Goal: Task Accomplishment & Management: Use online tool/utility

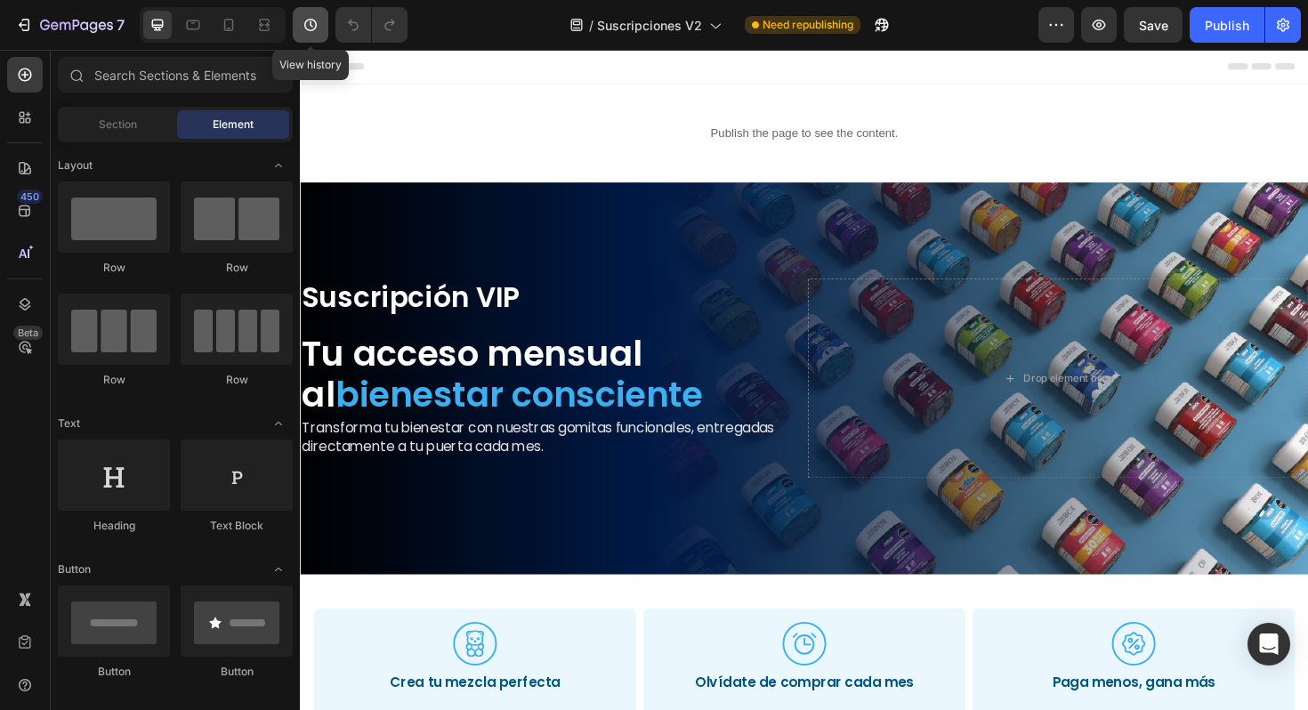
click at [314, 23] on icon "button" at bounding box center [311, 25] width 18 height 18
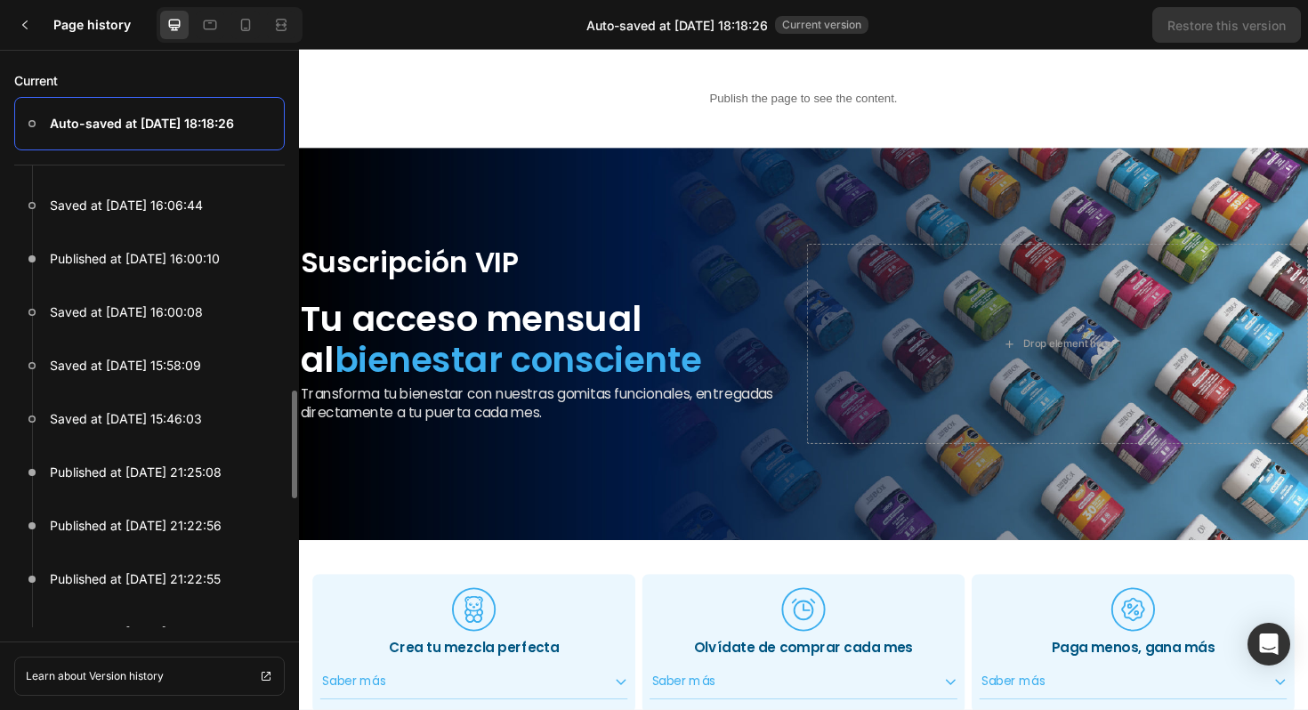
scroll to position [638, 0]
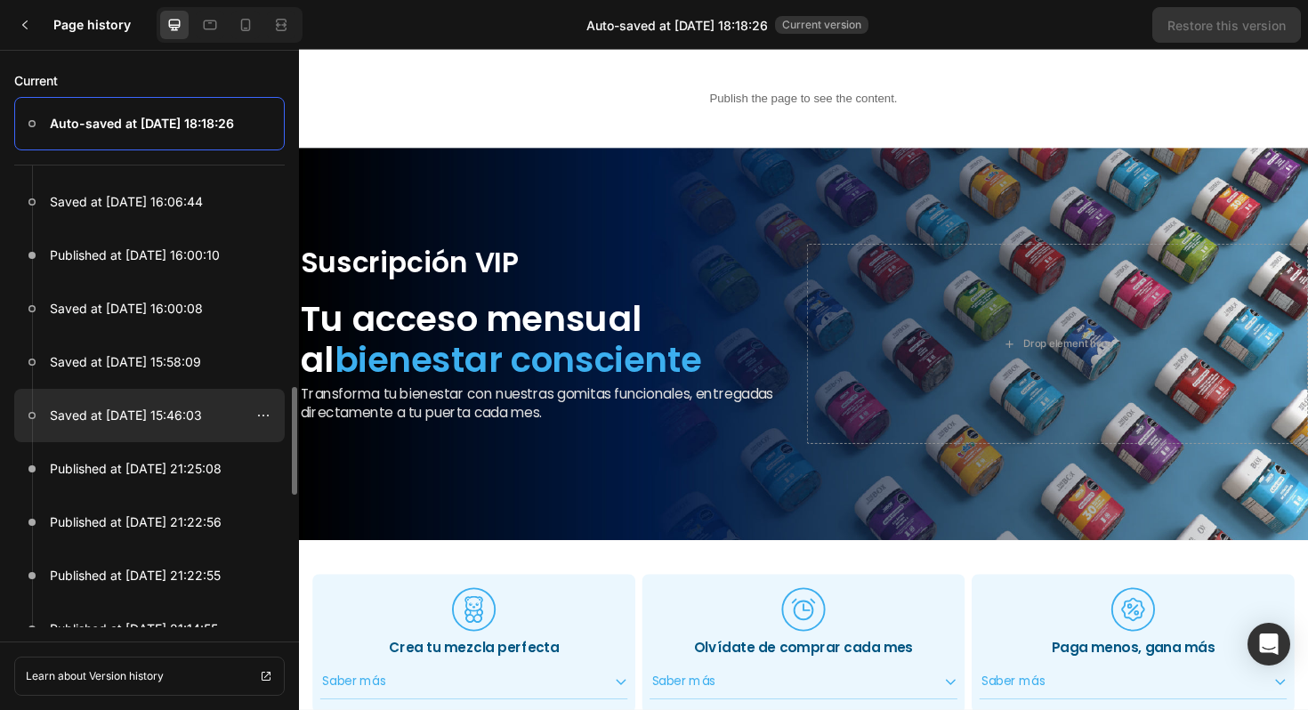
click at [127, 430] on div at bounding box center [149, 415] width 271 height 53
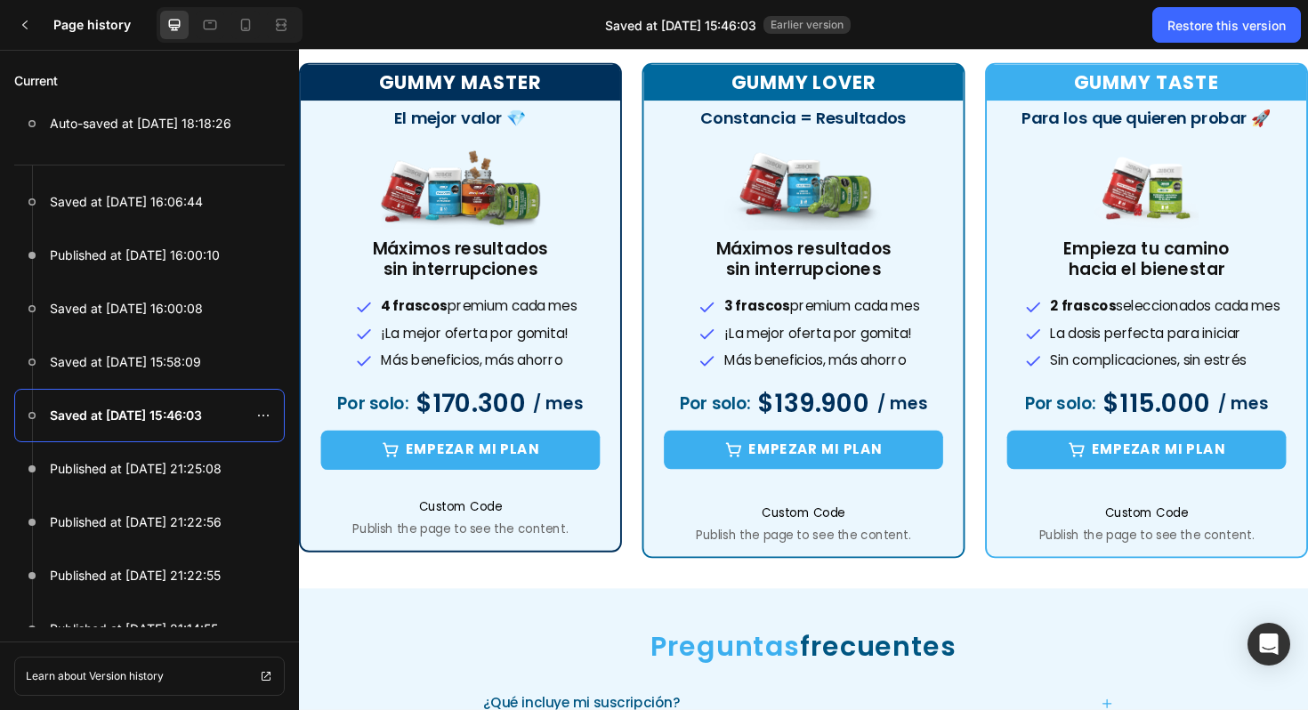
scroll to position [1006, 0]
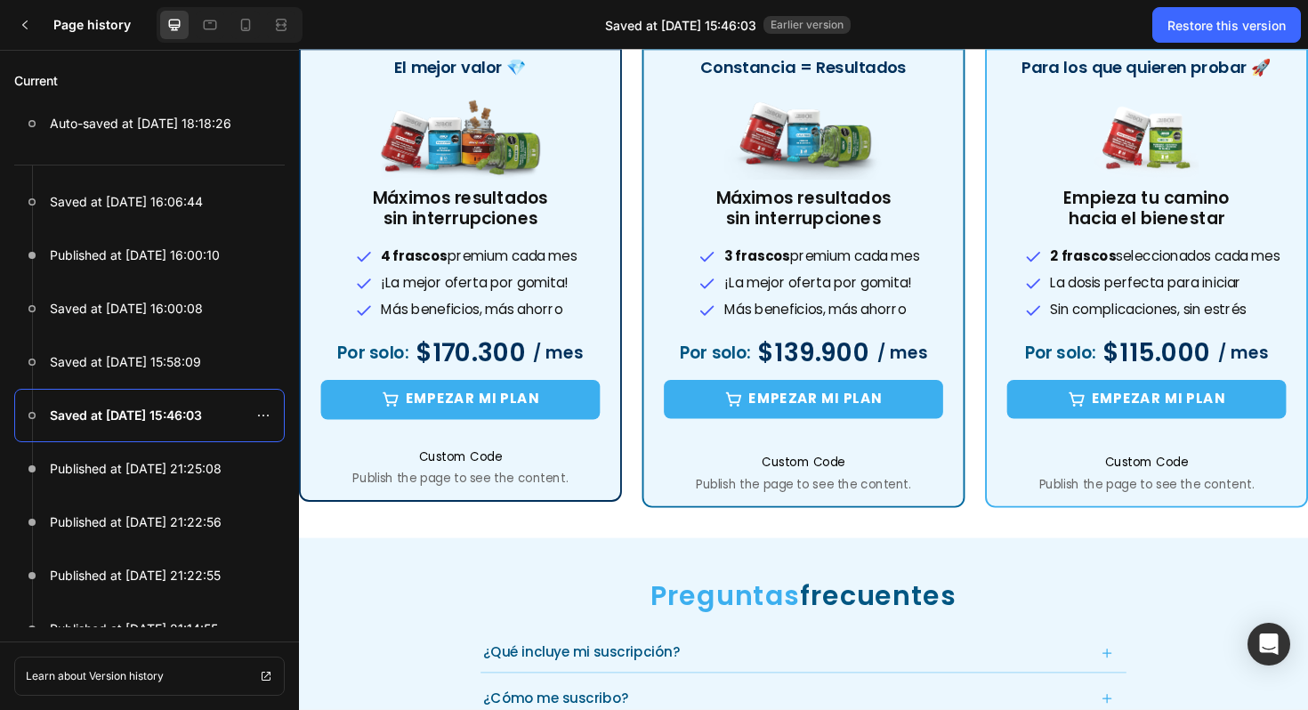
click at [475, 371] on h2 "$170.300" at bounding box center [481, 371] width 121 height 36
click at [461, 483] on span "Custom Code" at bounding box center [470, 480] width 338 height 21
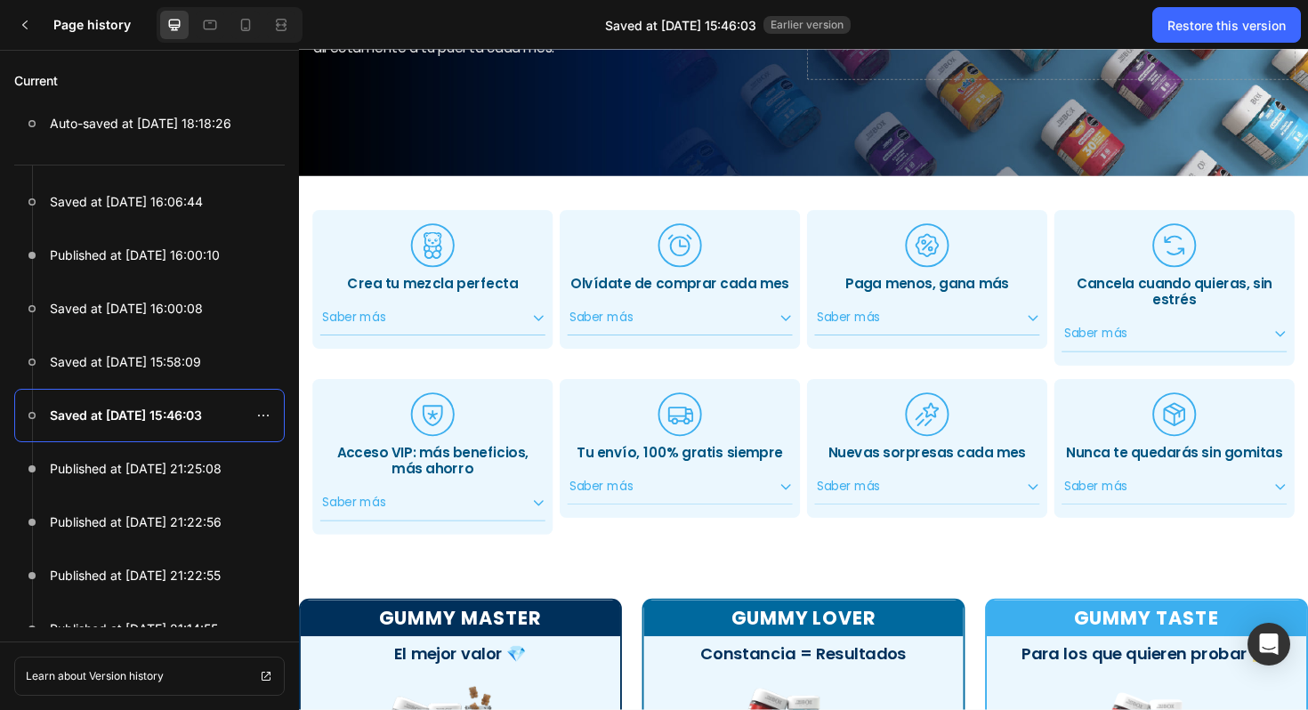
scroll to position [0, 0]
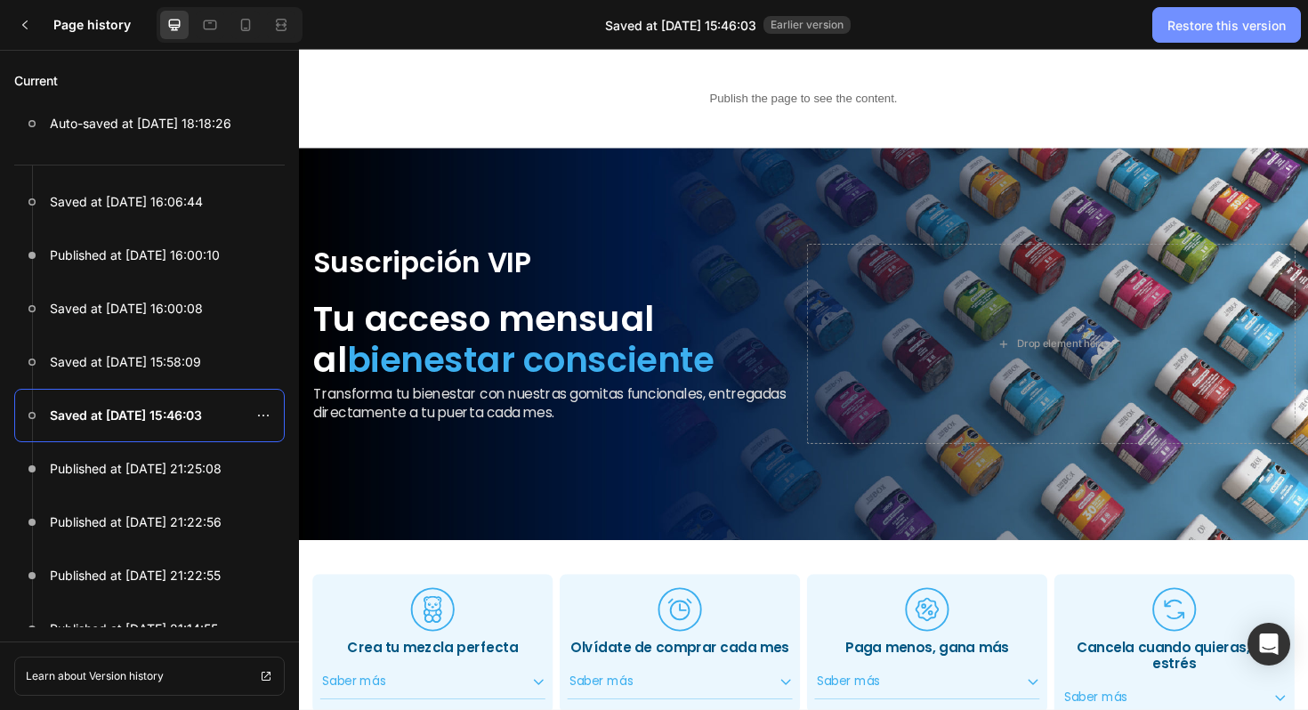
click at [1246, 29] on div "Restore this version" at bounding box center [1227, 25] width 118 height 19
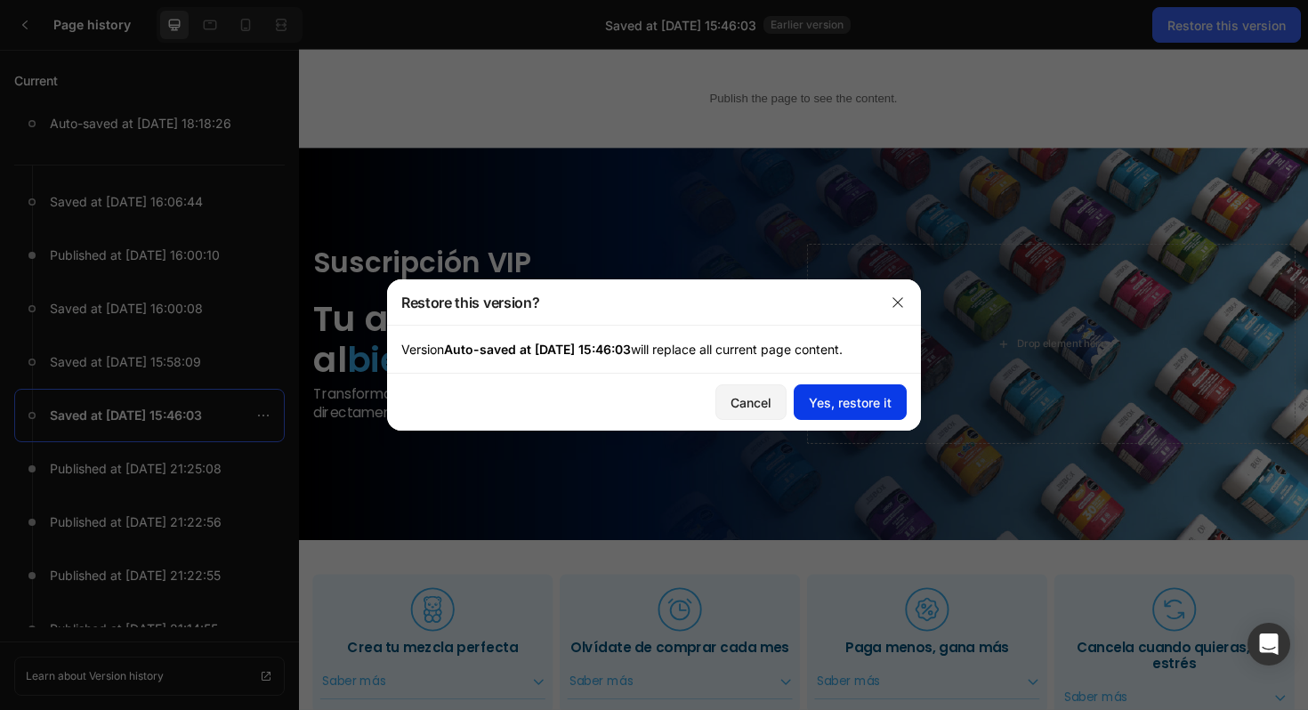
click at [875, 405] on div "Yes, restore it" at bounding box center [850, 402] width 83 height 19
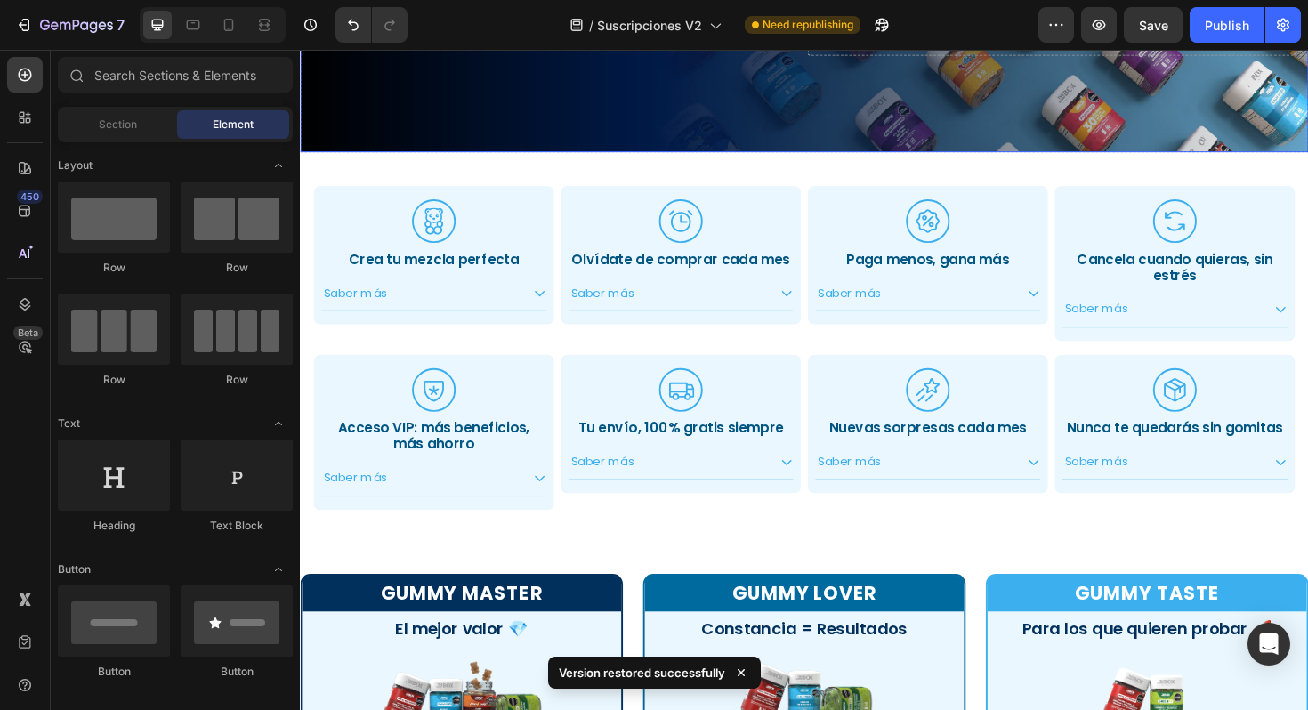
scroll to position [449, 0]
click at [942, 175] on div ".id551103153651582150 .cls-1 { fill: #3cafef; stroke-width: 0px; } Icon Crea tu…" at bounding box center [834, 365] width 1068 height 415
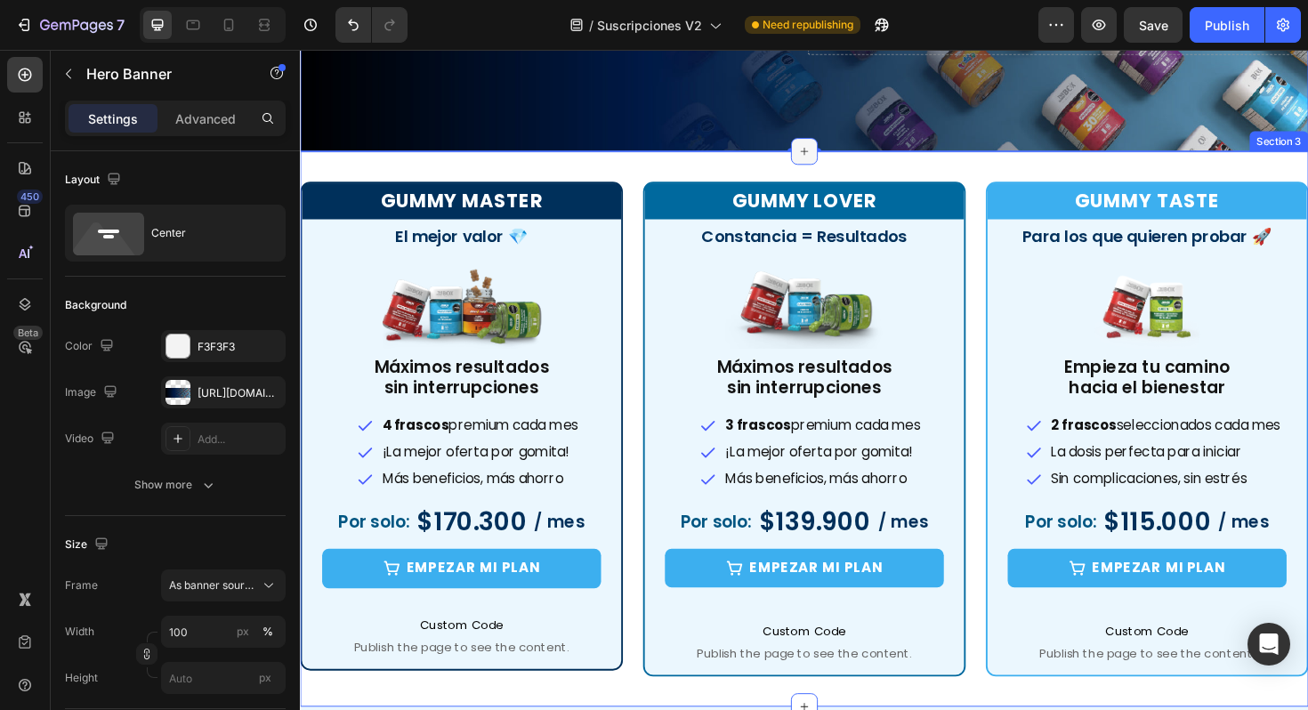
click at [833, 158] on icon at bounding box center [834, 157] width 8 height 8
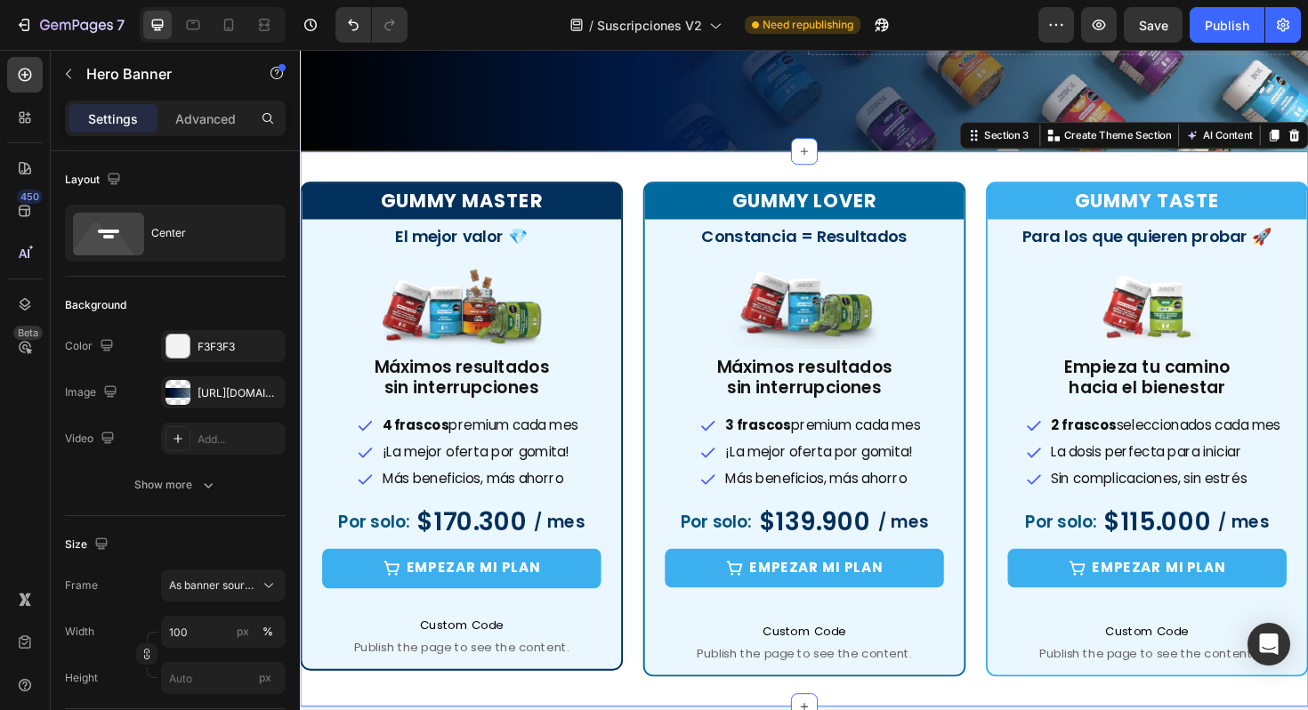
click at [675, 174] on div "Gummy Master Heading El mejor valor 💎 Heading Image Máximos resultados sin inte…" at bounding box center [834, 452] width 1068 height 589
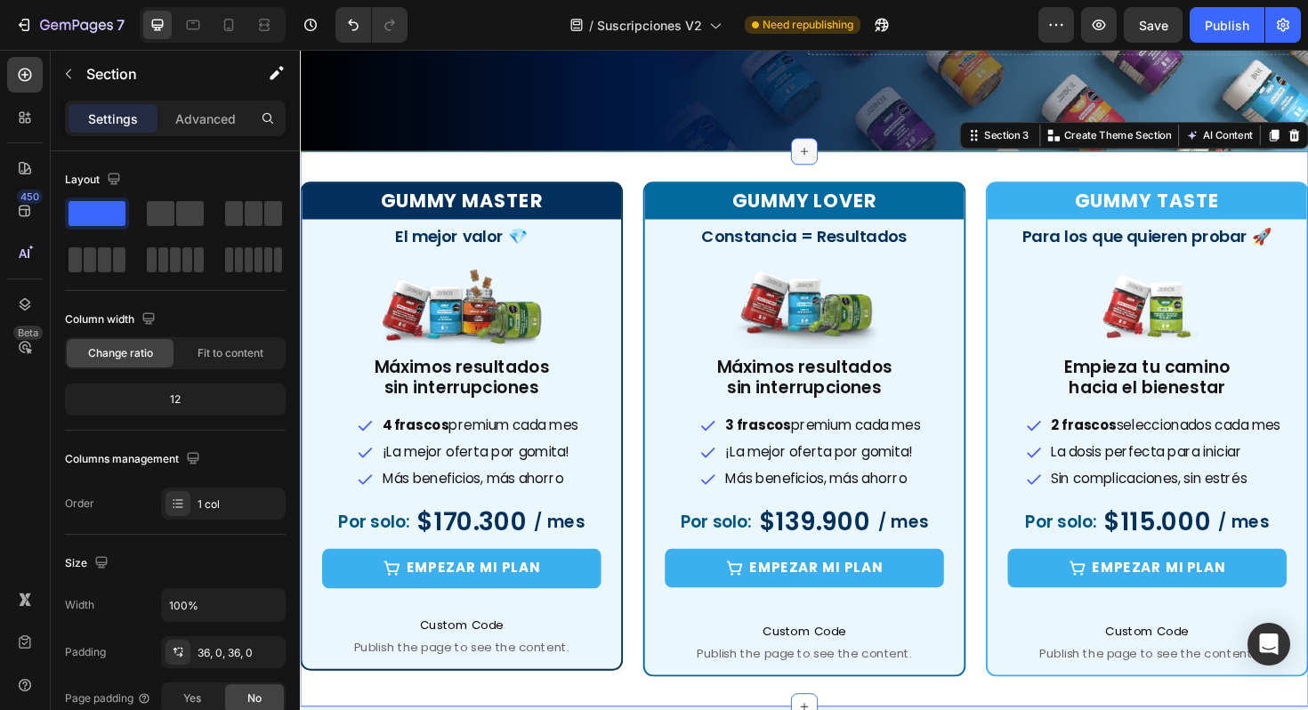
click at [822, 157] on div at bounding box center [834, 157] width 28 height 28
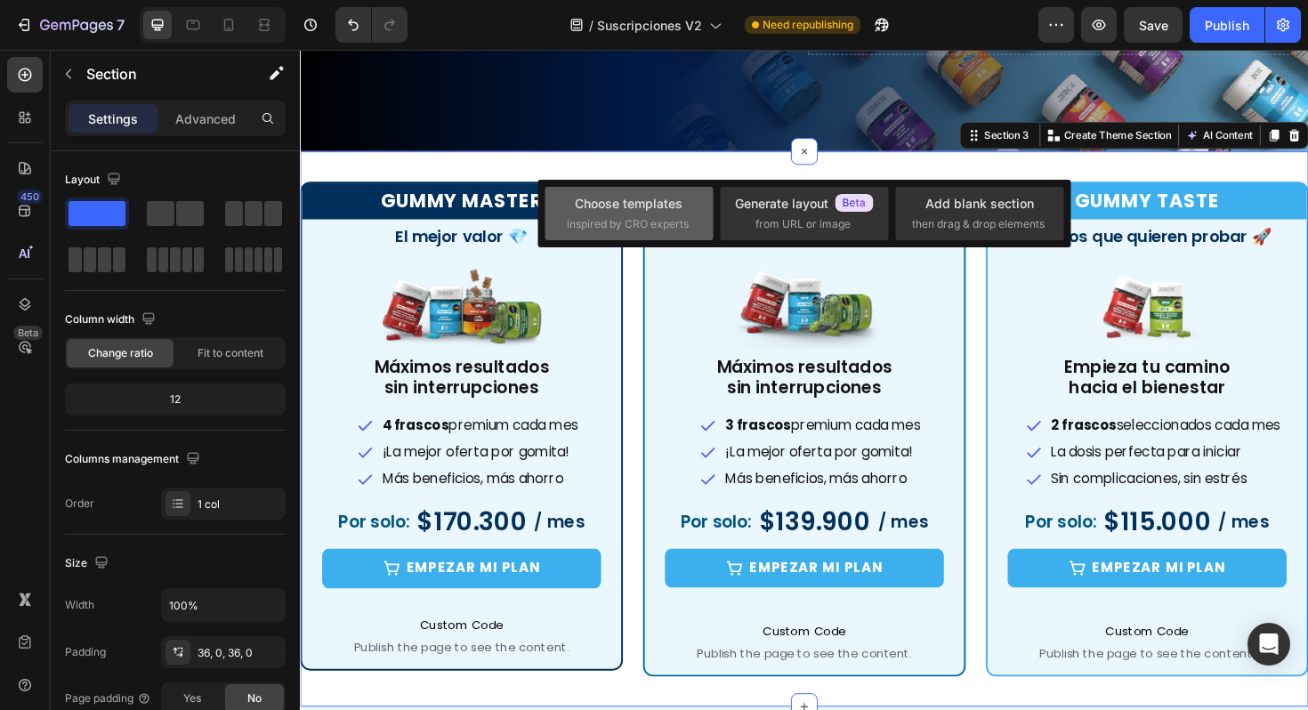
click at [660, 202] on div "Choose templates" at bounding box center [629, 203] width 108 height 19
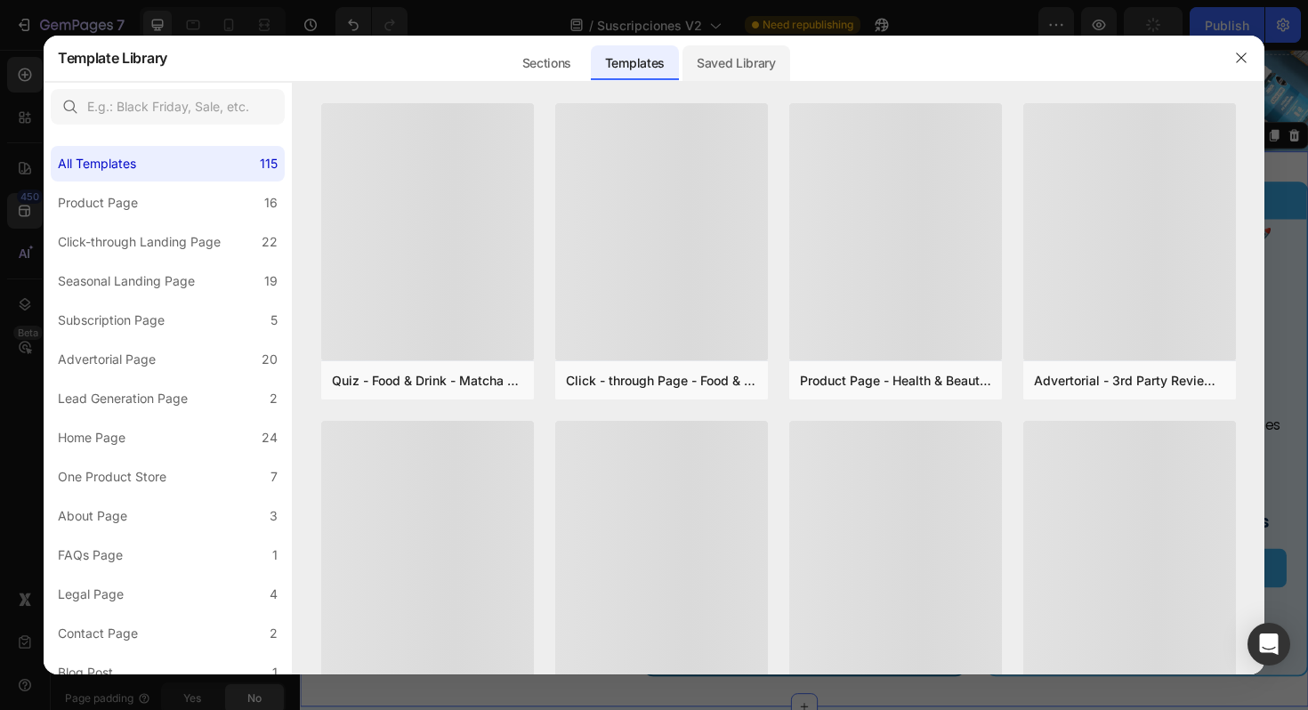
click at [740, 75] on div "Saved Library" at bounding box center [737, 63] width 108 height 36
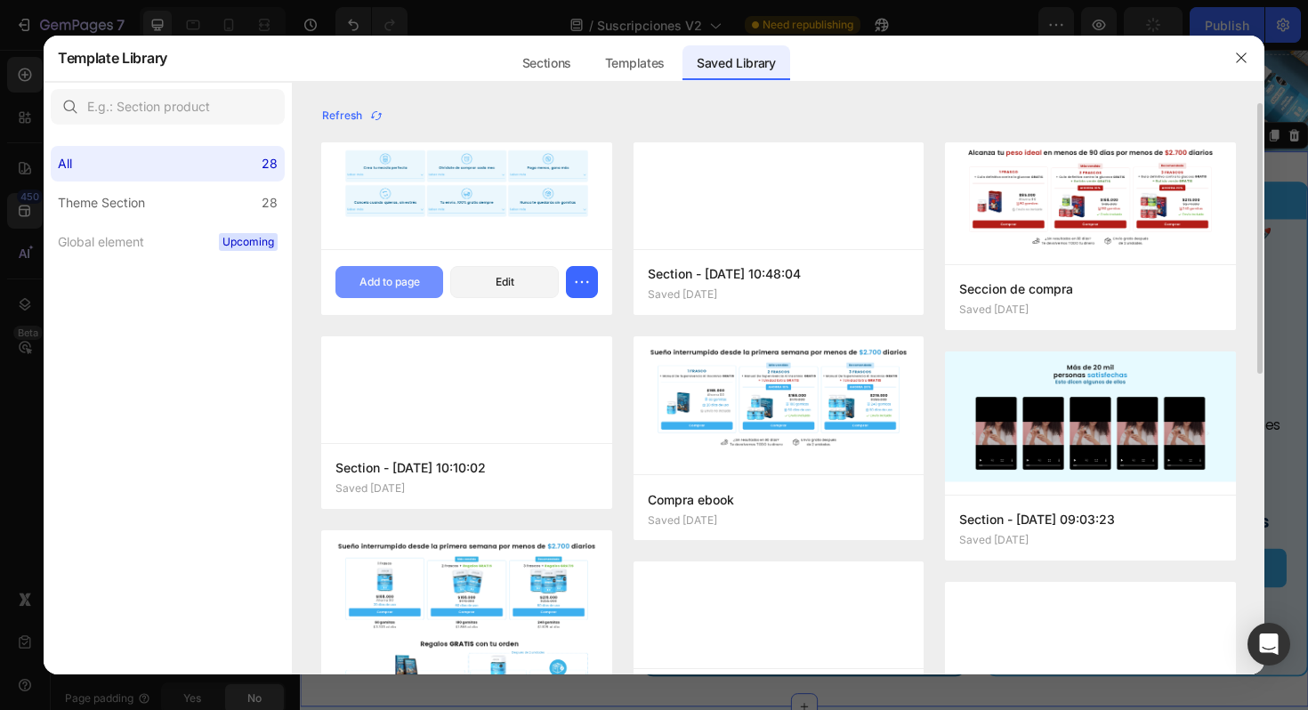
click at [403, 281] on div "Add to page" at bounding box center [390, 282] width 61 height 16
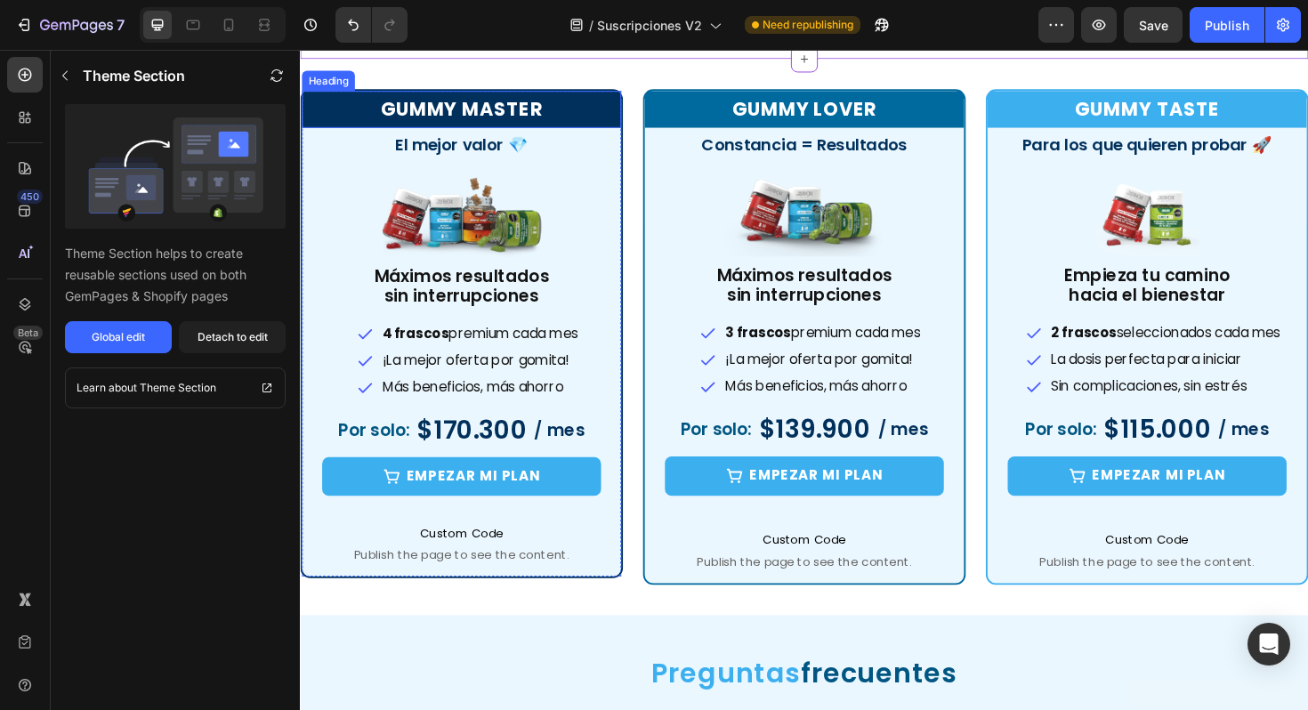
scroll to position [960, 0]
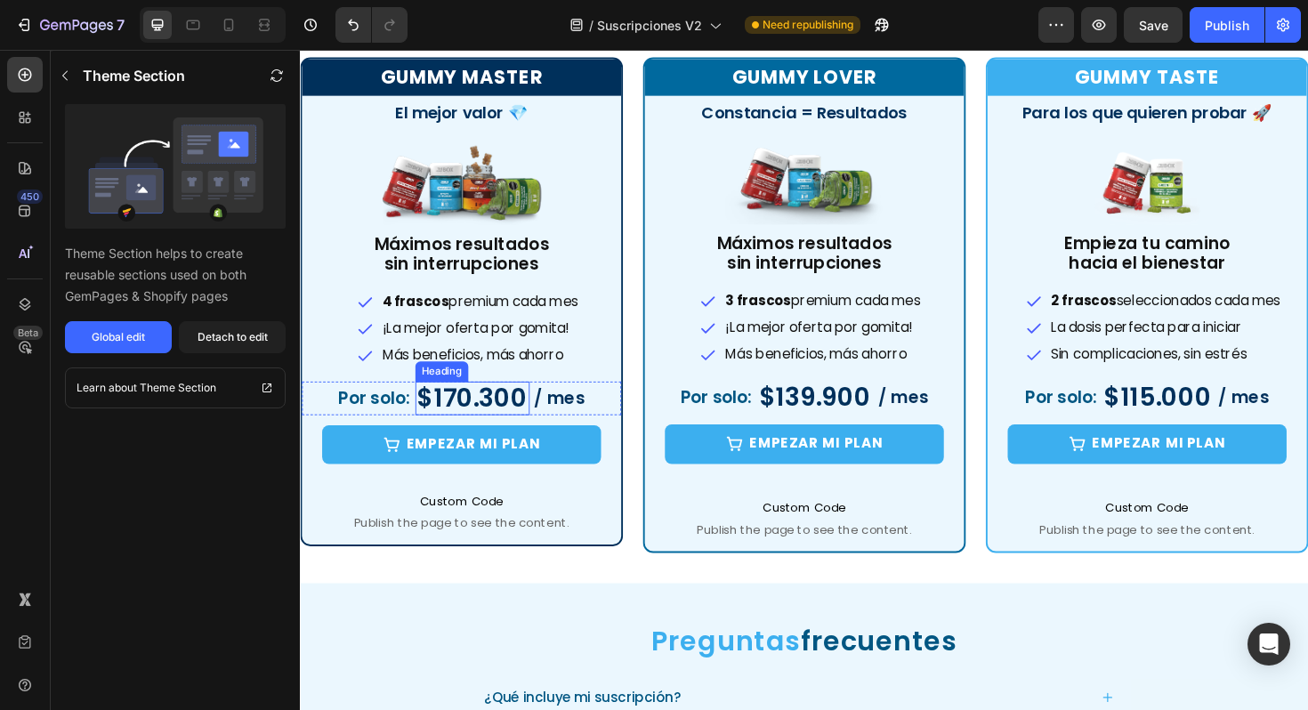
click at [498, 519] on span "Custom Code" at bounding box center [471, 527] width 338 height 21
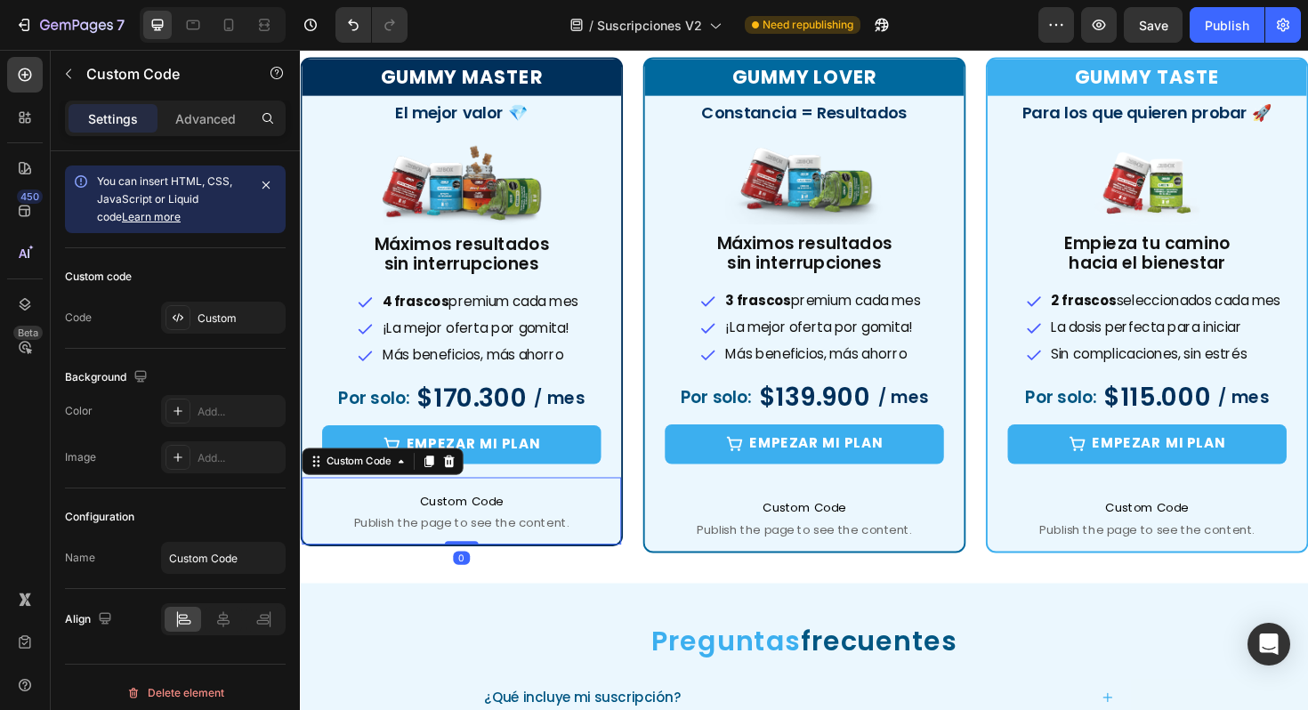
click at [498, 519] on span "Custom Code" at bounding box center [471, 527] width 338 height 21
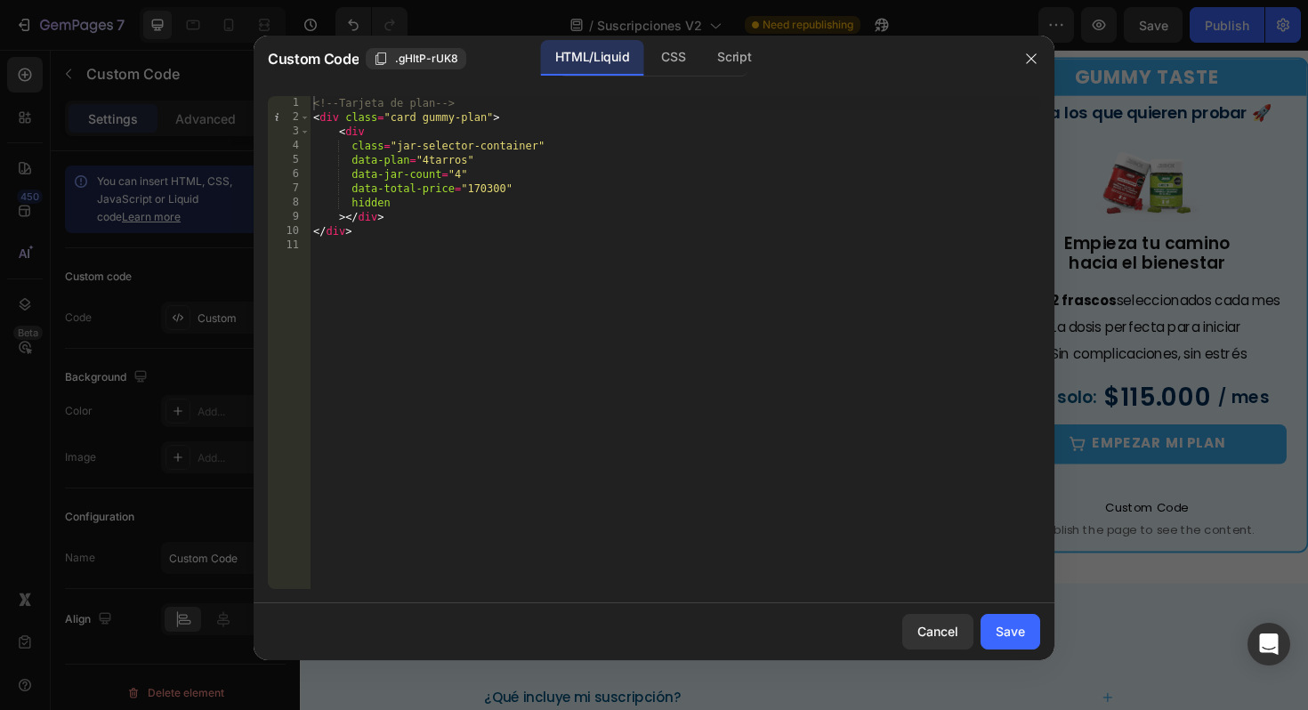
click at [489, 190] on div "<!-- Tarjeta de plan --> < div class = "card gummy-plan" > < div class = "jar-s…" at bounding box center [675, 357] width 731 height 522
type textarea "data-total-price="187000""
click at [1019, 635] on div "Save" at bounding box center [1010, 631] width 29 height 19
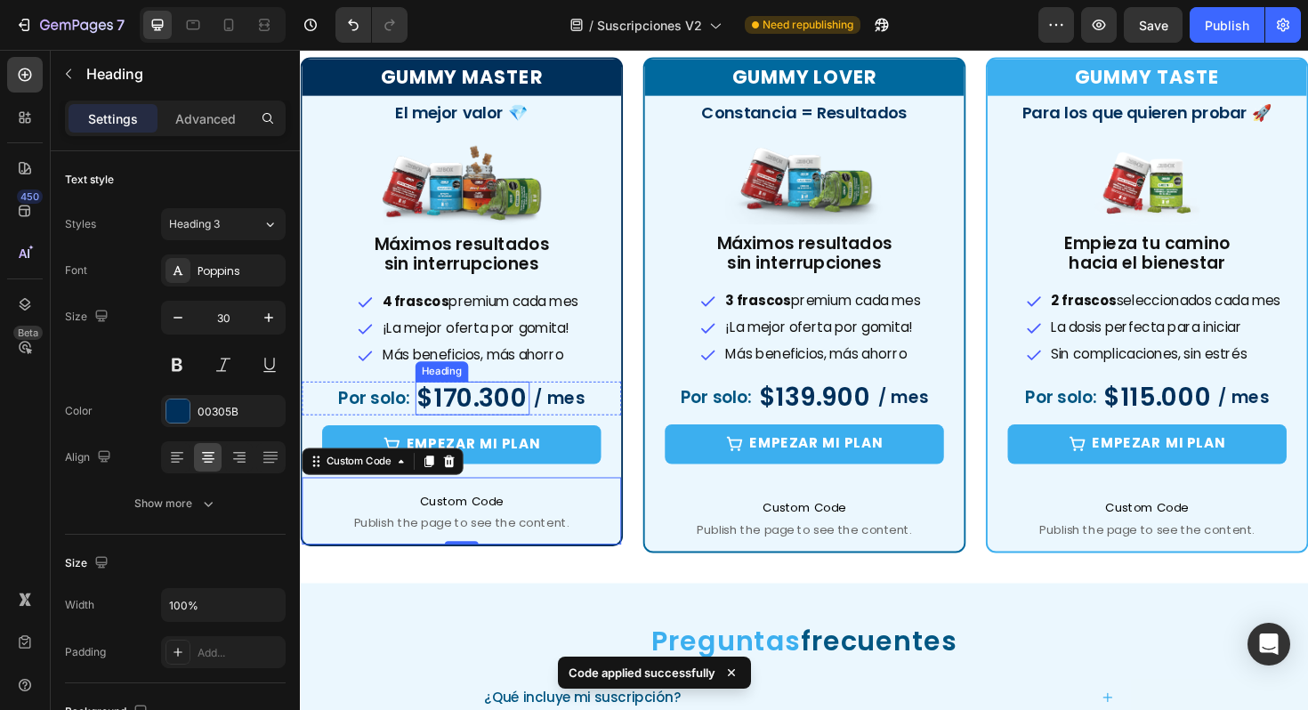
click at [495, 420] on h2 "$170.300" at bounding box center [482, 419] width 121 height 36
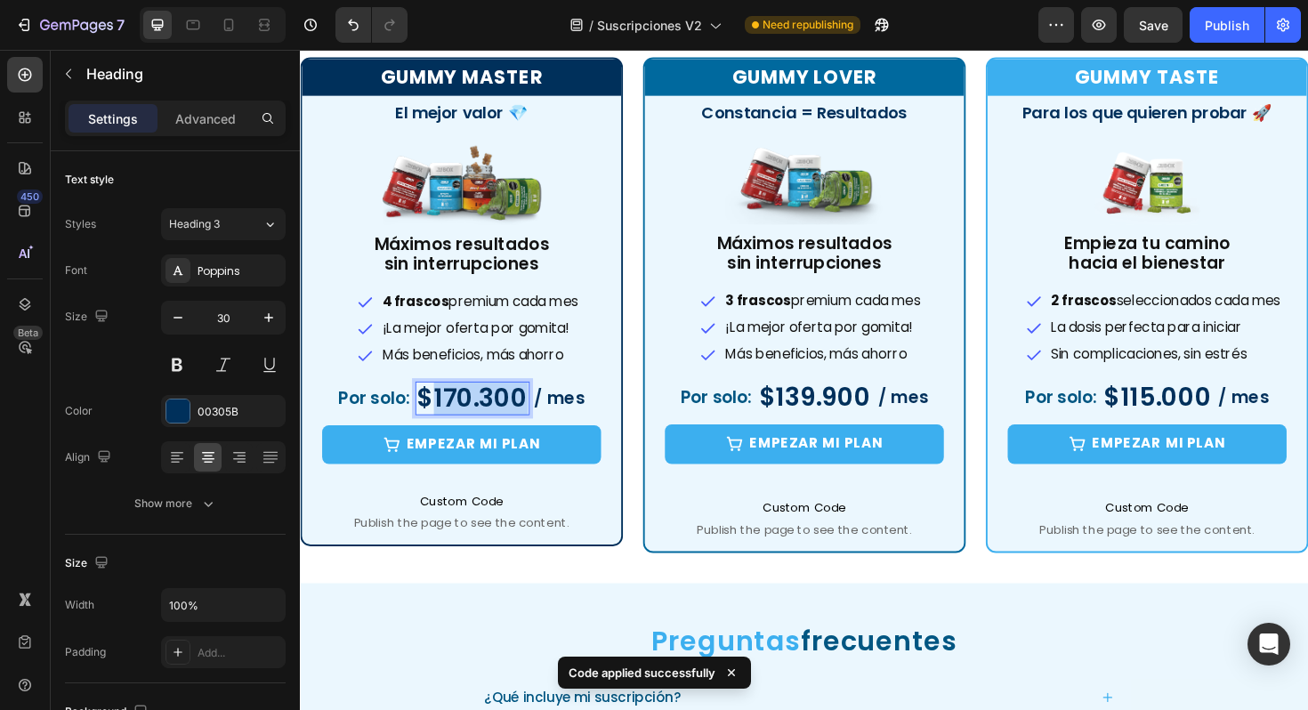
click at [495, 420] on h2 "$170.300" at bounding box center [482, 419] width 121 height 36
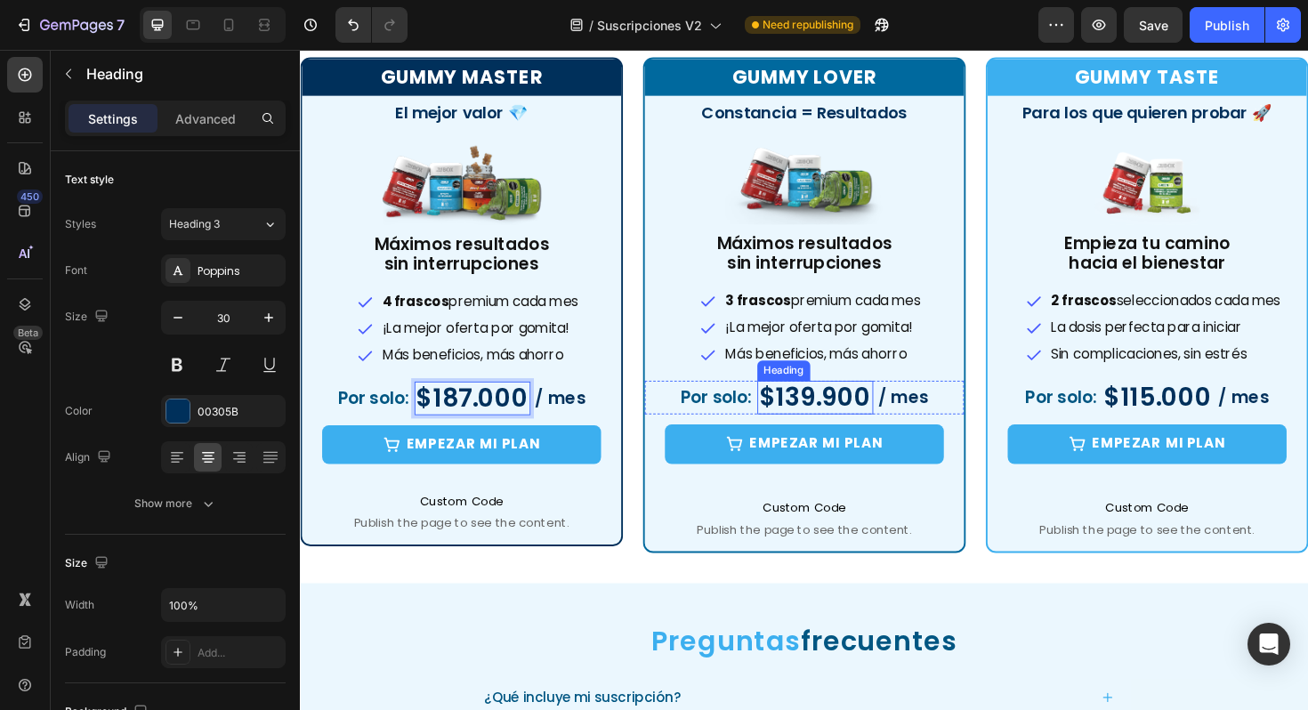
click at [813, 415] on h2 "$139.900" at bounding box center [845, 418] width 123 height 36
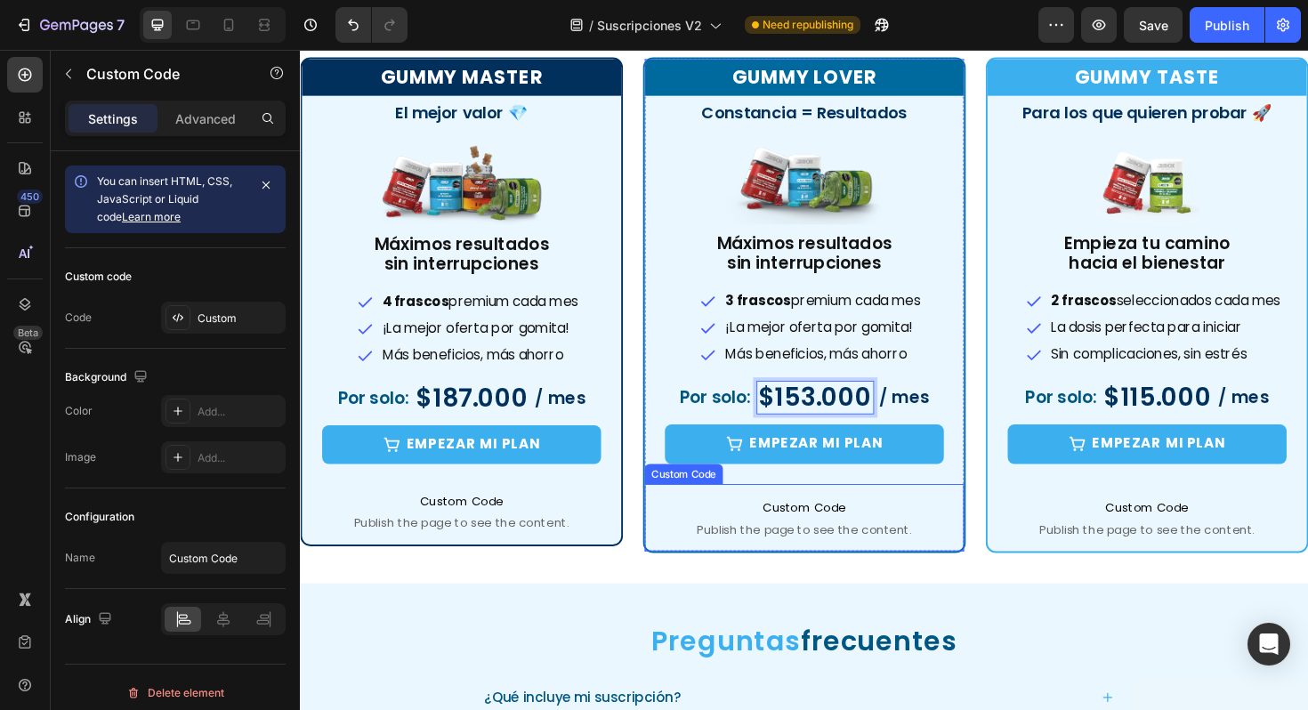
click at [840, 549] on span "Publish the page to see the content." at bounding box center [834, 558] width 338 height 18
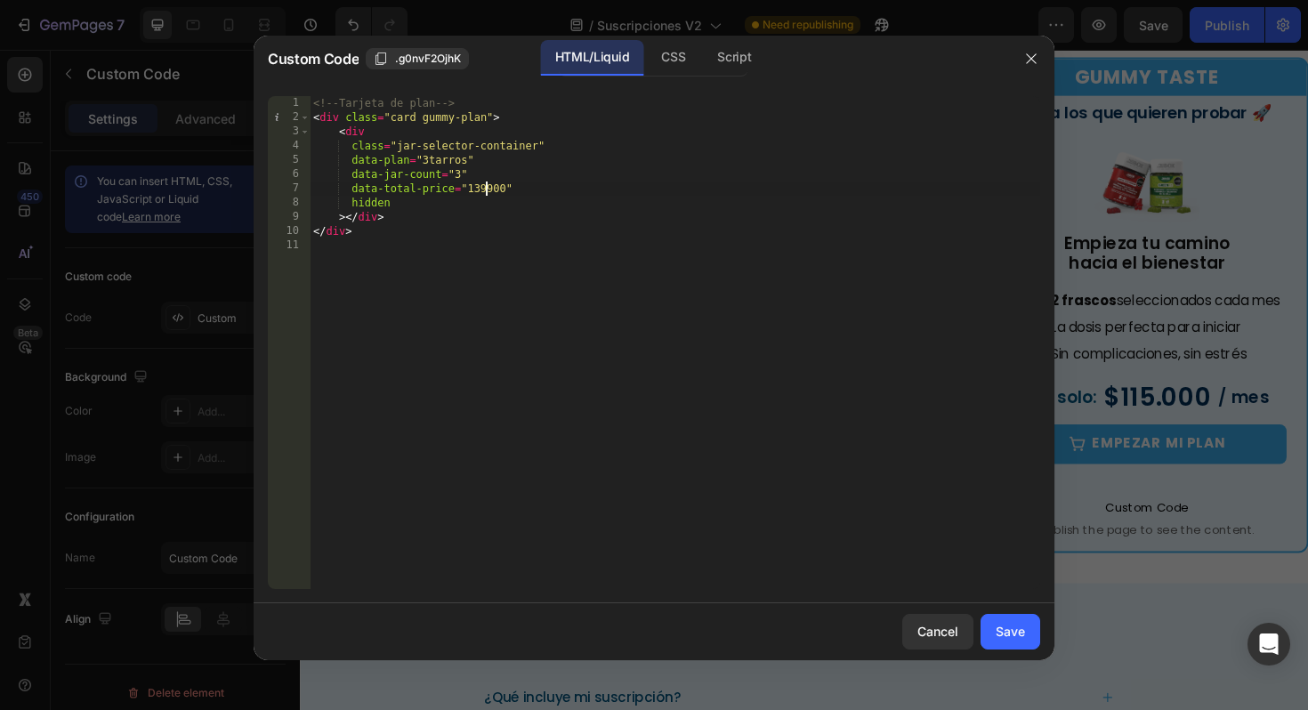
click at [488, 195] on div "<!-- Tarjeta de plan --> < div class = "card gummy-plan" > < div class = "jar-s…" at bounding box center [675, 357] width 731 height 522
type textarea "data-total-price="153000""
click at [1012, 634] on div "Save" at bounding box center [1010, 631] width 29 height 19
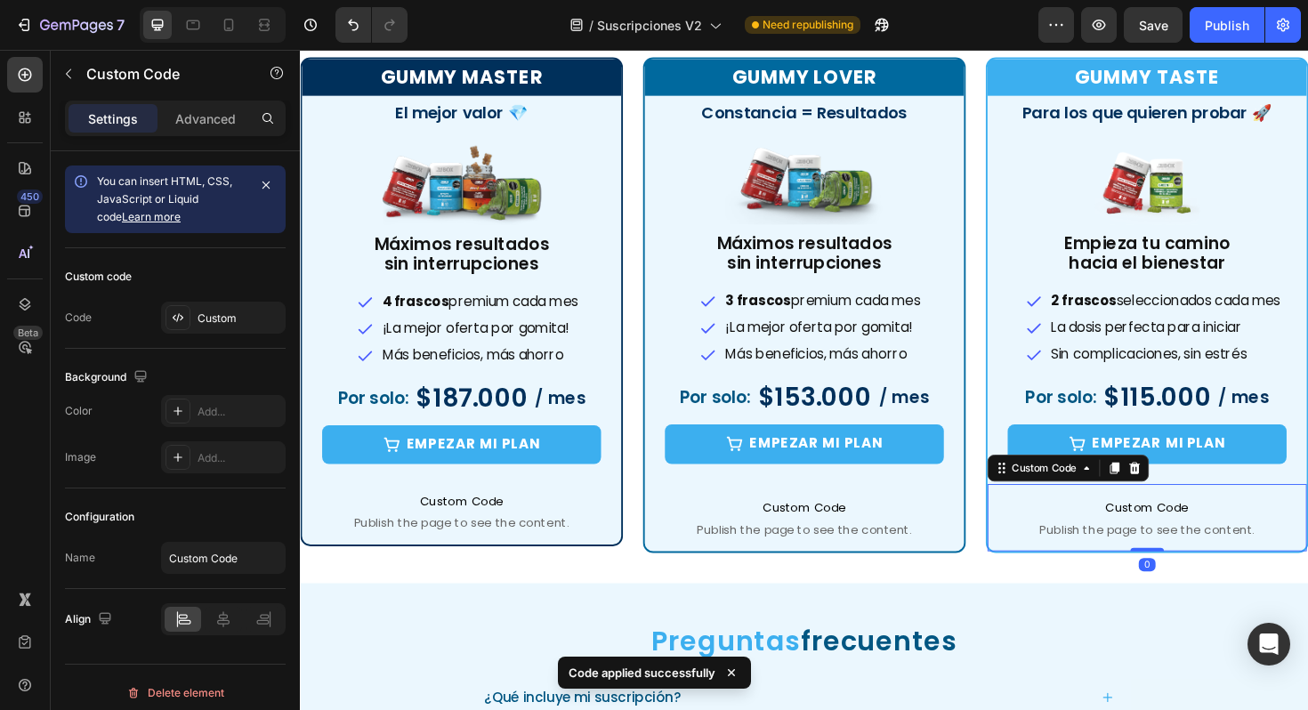
click at [1139, 533] on span "Custom Code" at bounding box center [1197, 534] width 338 height 21
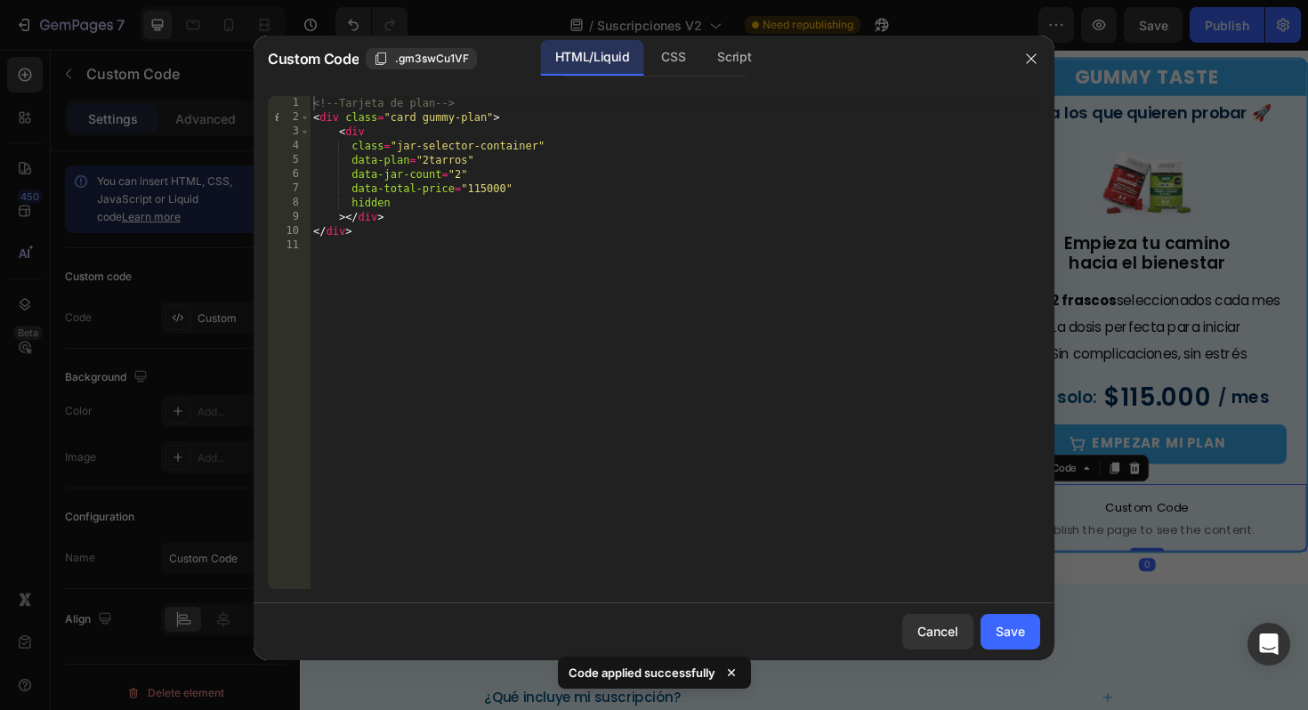
click at [483, 193] on div "<!-- Tarjeta de plan --> < div class = "card gummy-plan" > < div class = "jar-s…" at bounding box center [675, 357] width 731 height 522
type textarea "data-total-price="119000""
click at [998, 627] on div "Save" at bounding box center [1010, 631] width 29 height 19
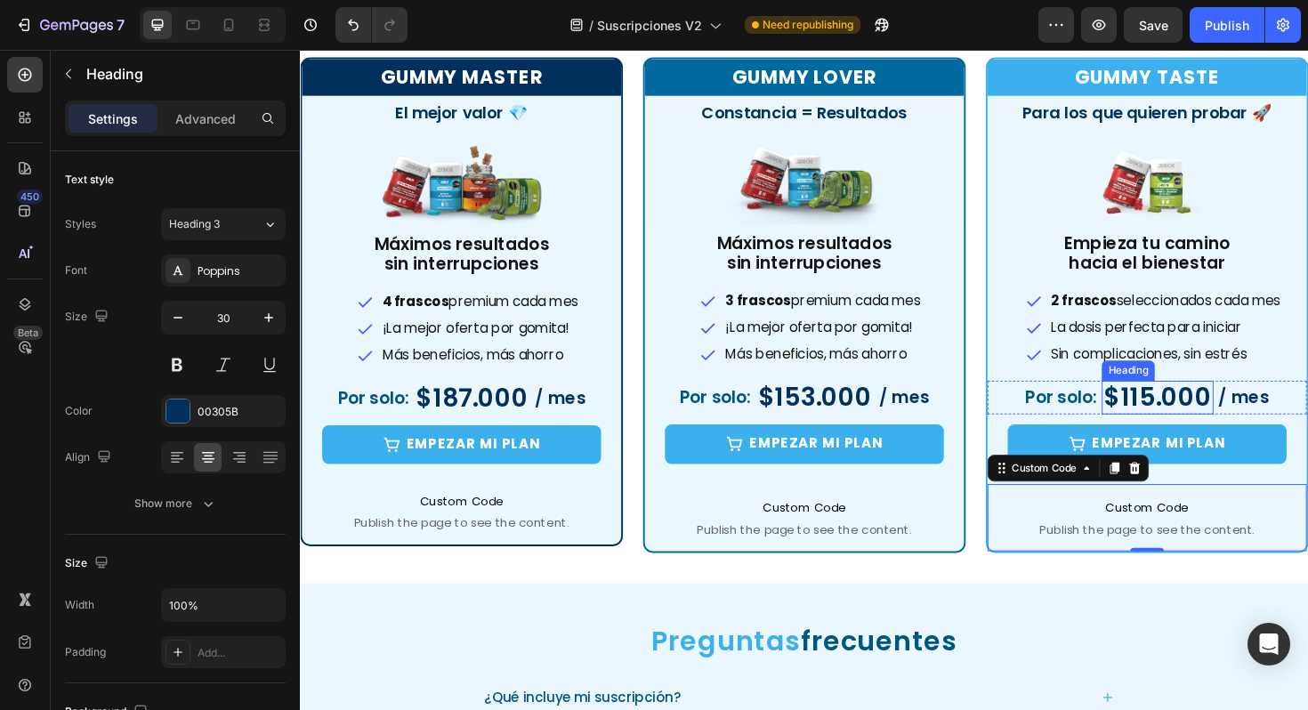
click at [1198, 410] on h2 "$115.000" at bounding box center [1208, 418] width 118 height 36
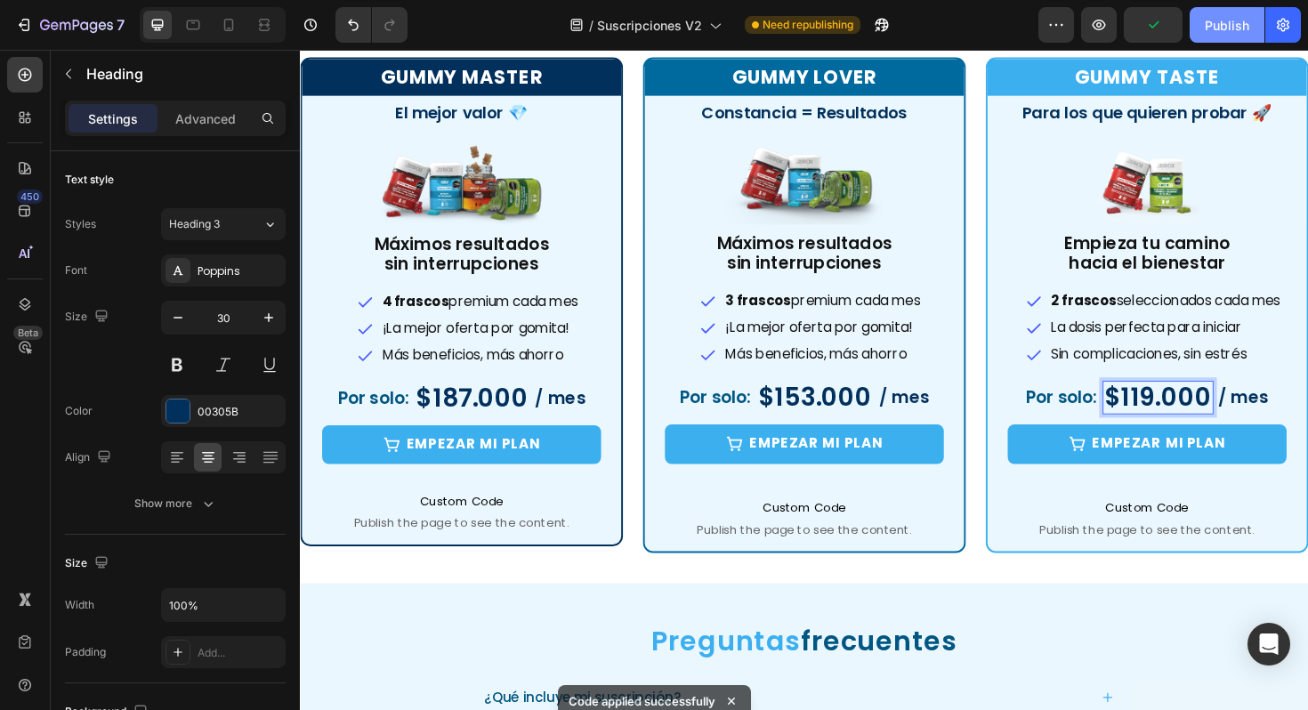
click at [1209, 20] on div "Publish" at bounding box center [1227, 25] width 44 height 19
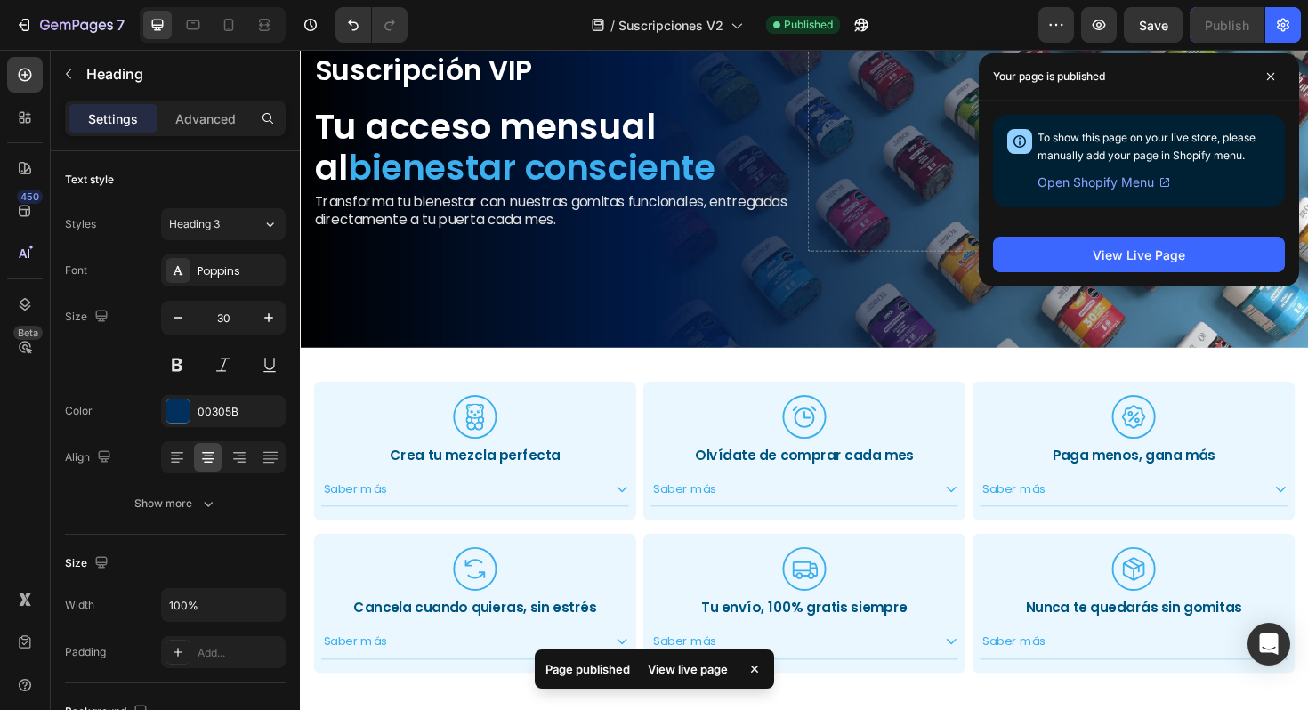
scroll to position [0, 0]
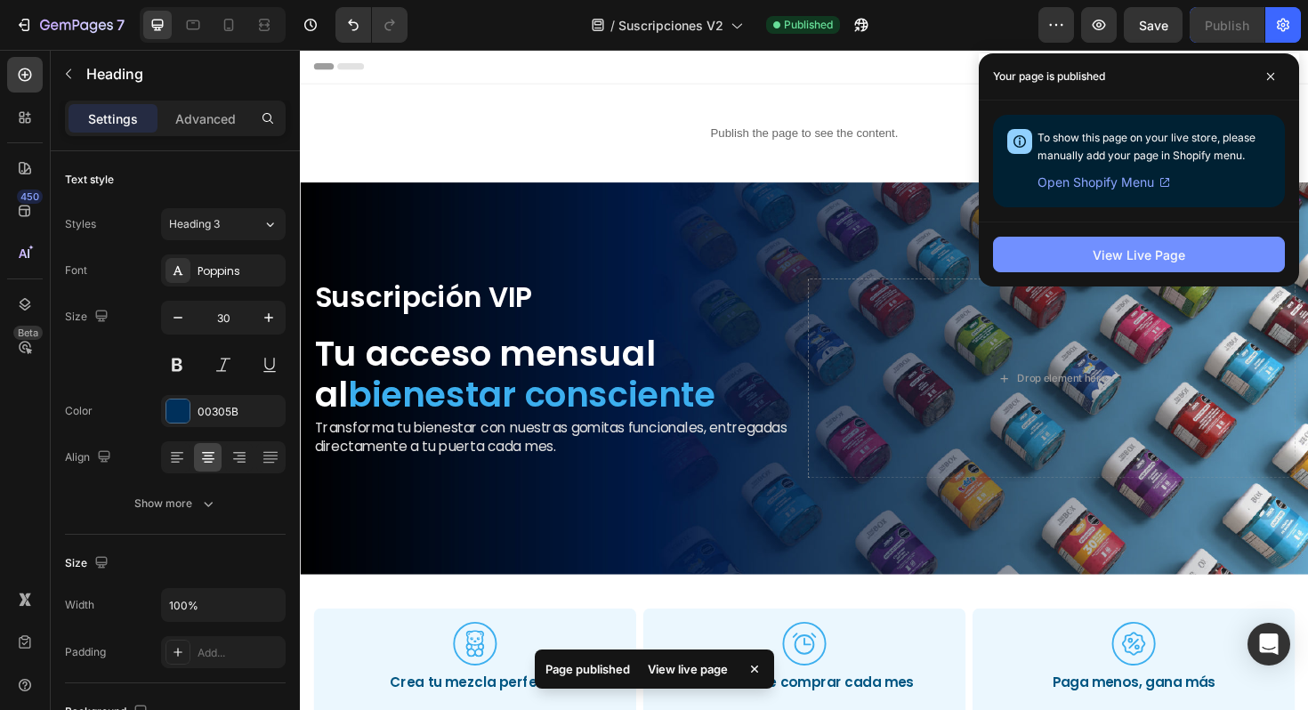
click at [1172, 251] on div "View Live Page" at bounding box center [1139, 255] width 93 height 19
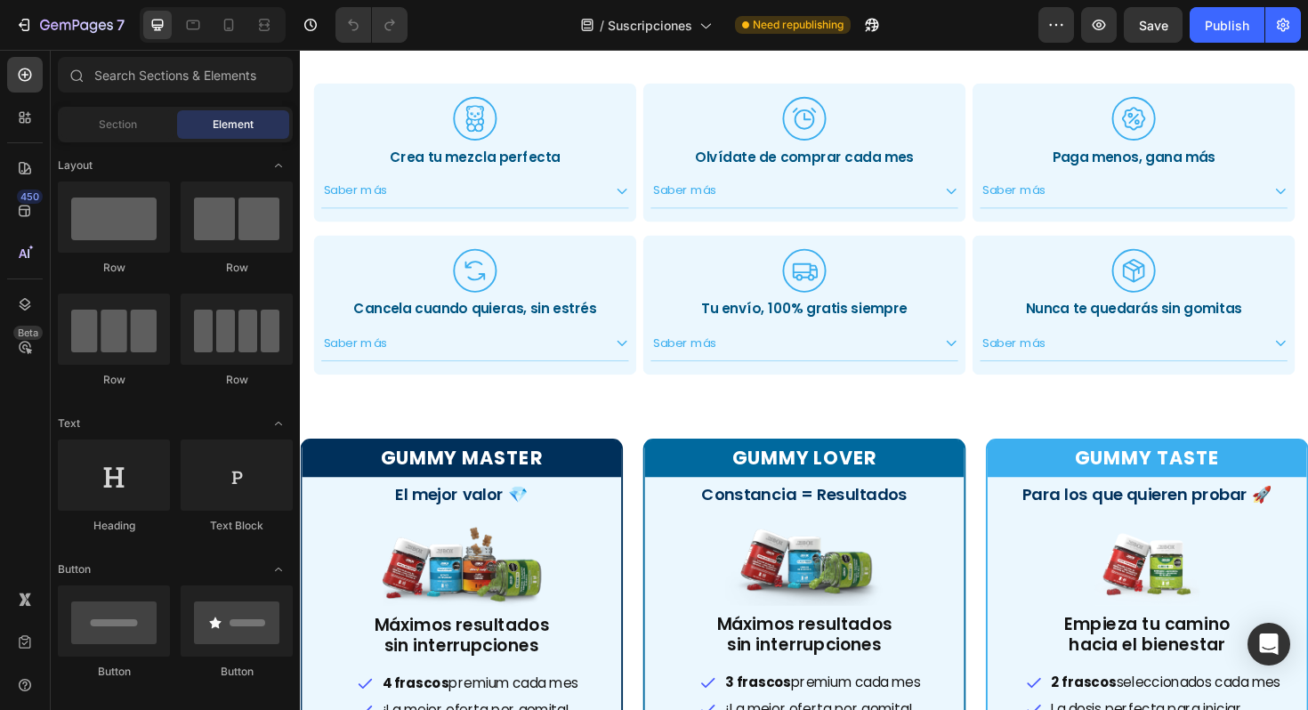
scroll to position [409, 0]
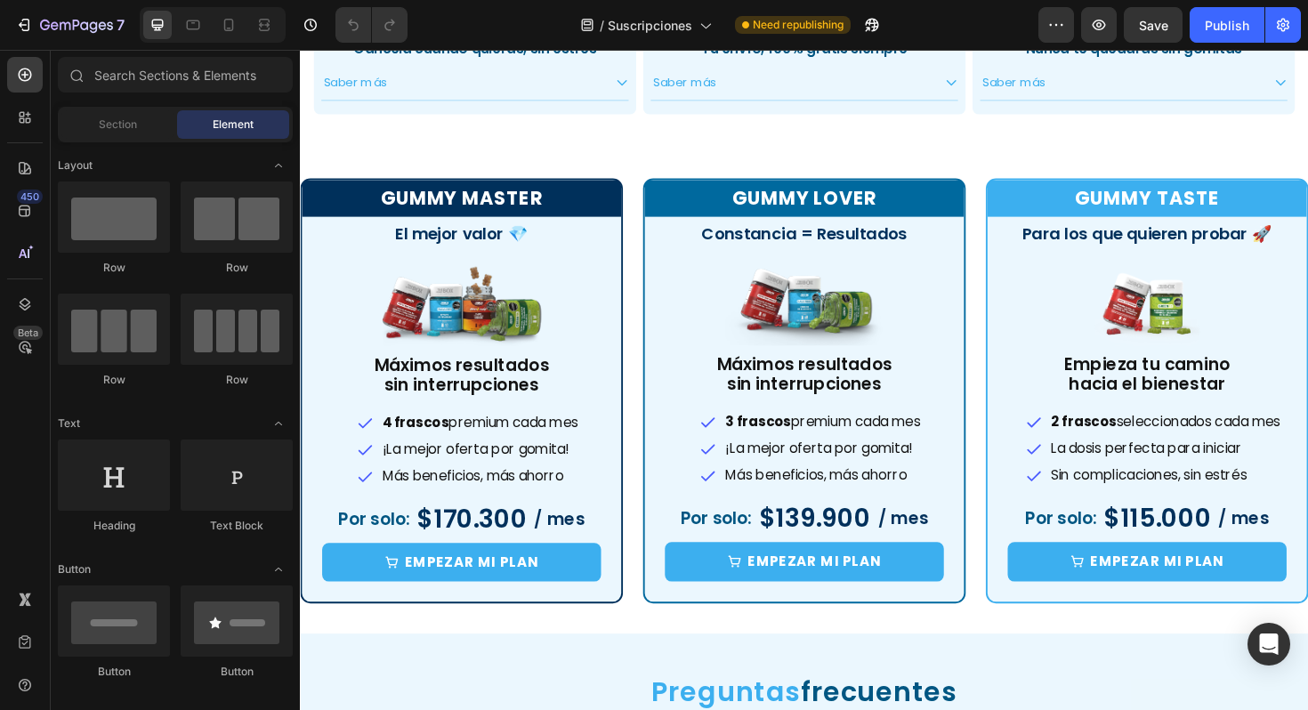
scroll to position [810, 0]
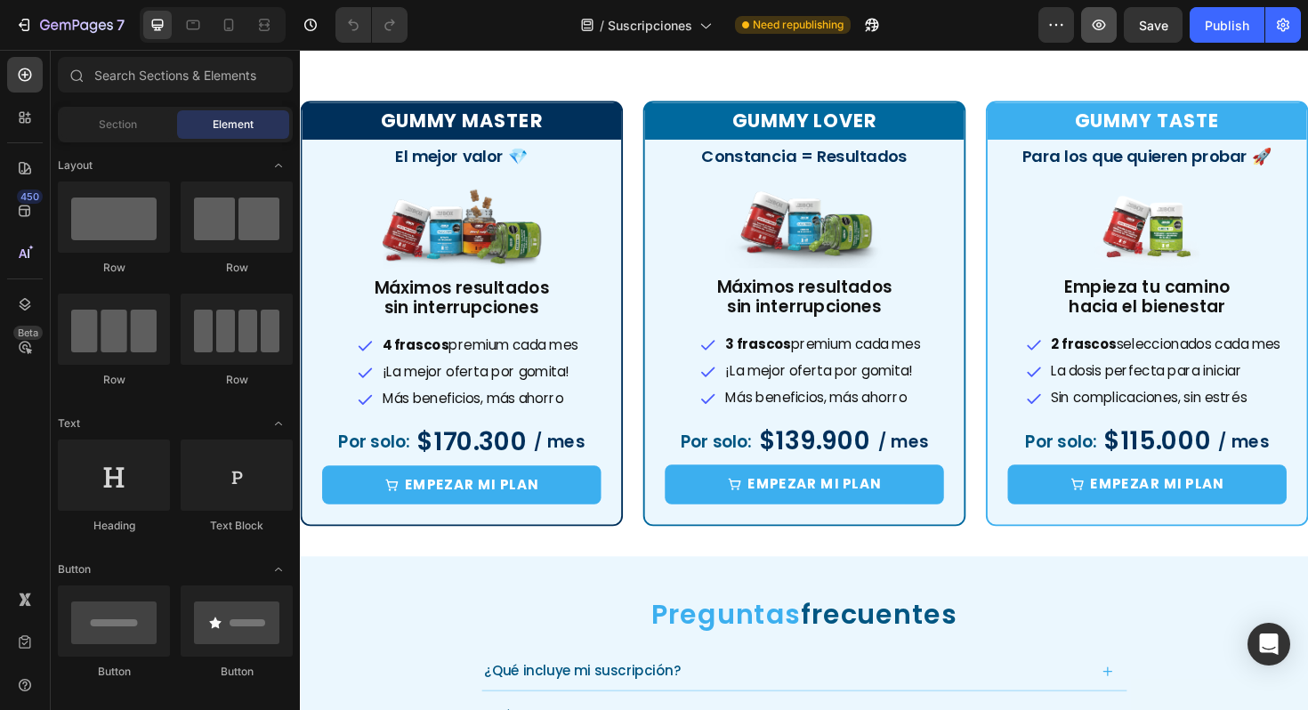
click at [1099, 34] on button "button" at bounding box center [1099, 25] width 36 height 36
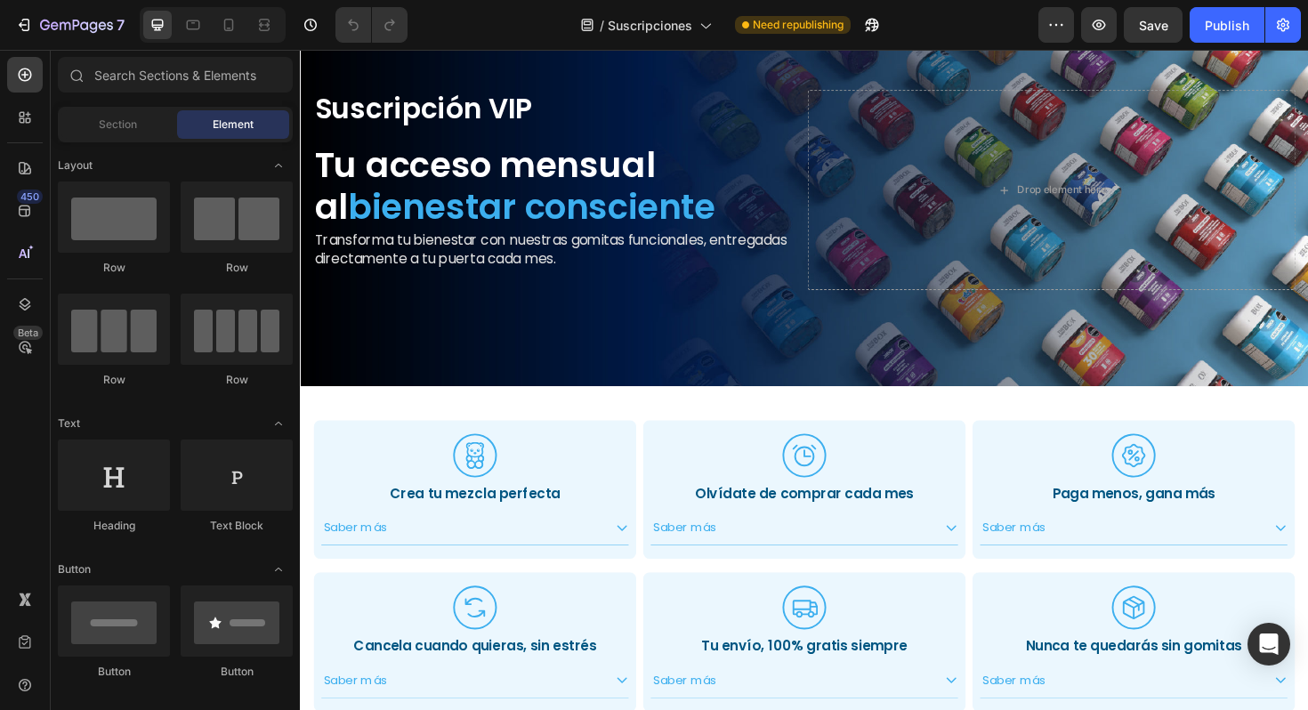
scroll to position [0, 0]
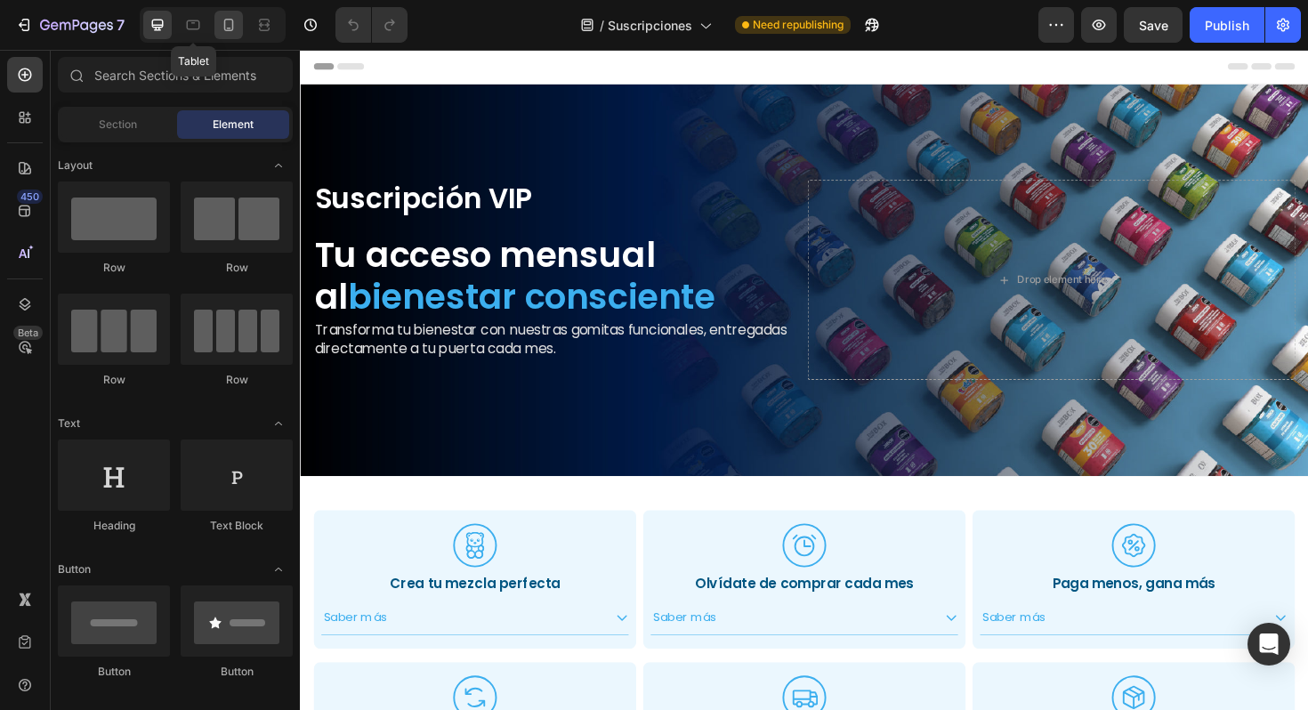
click at [226, 21] on icon at bounding box center [229, 25] width 18 height 18
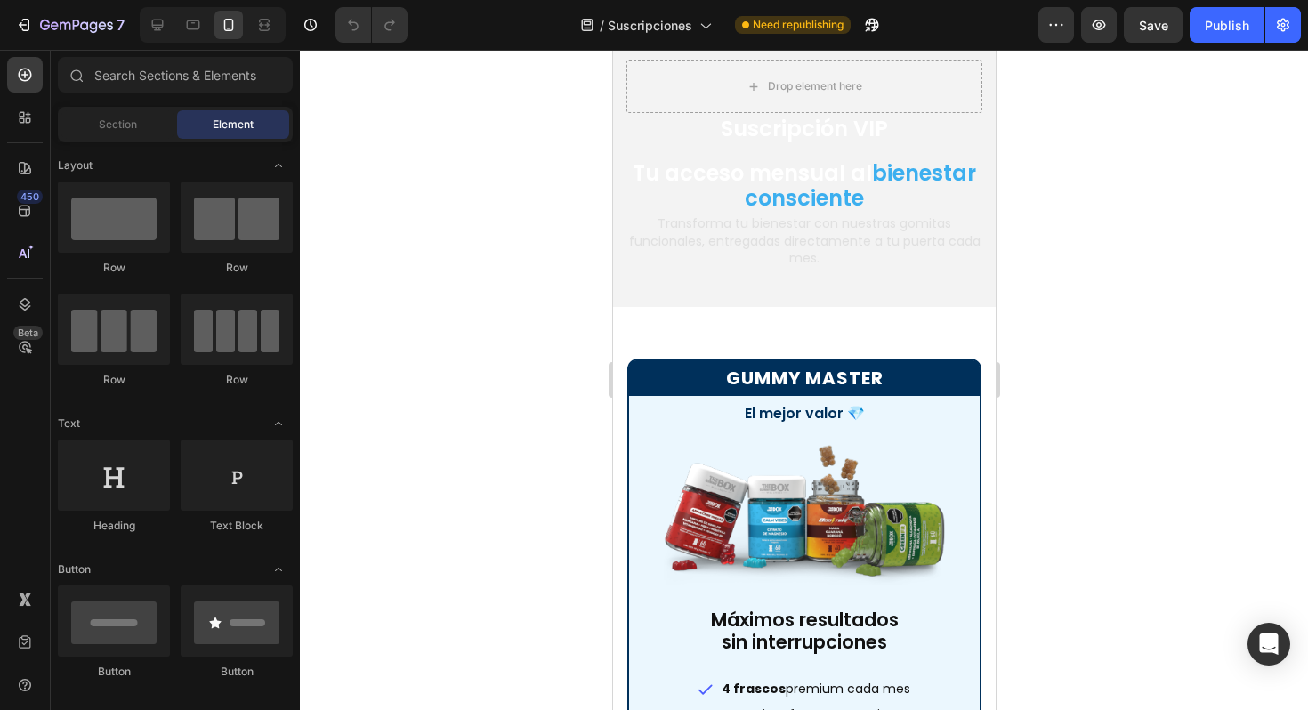
scroll to position [47, 0]
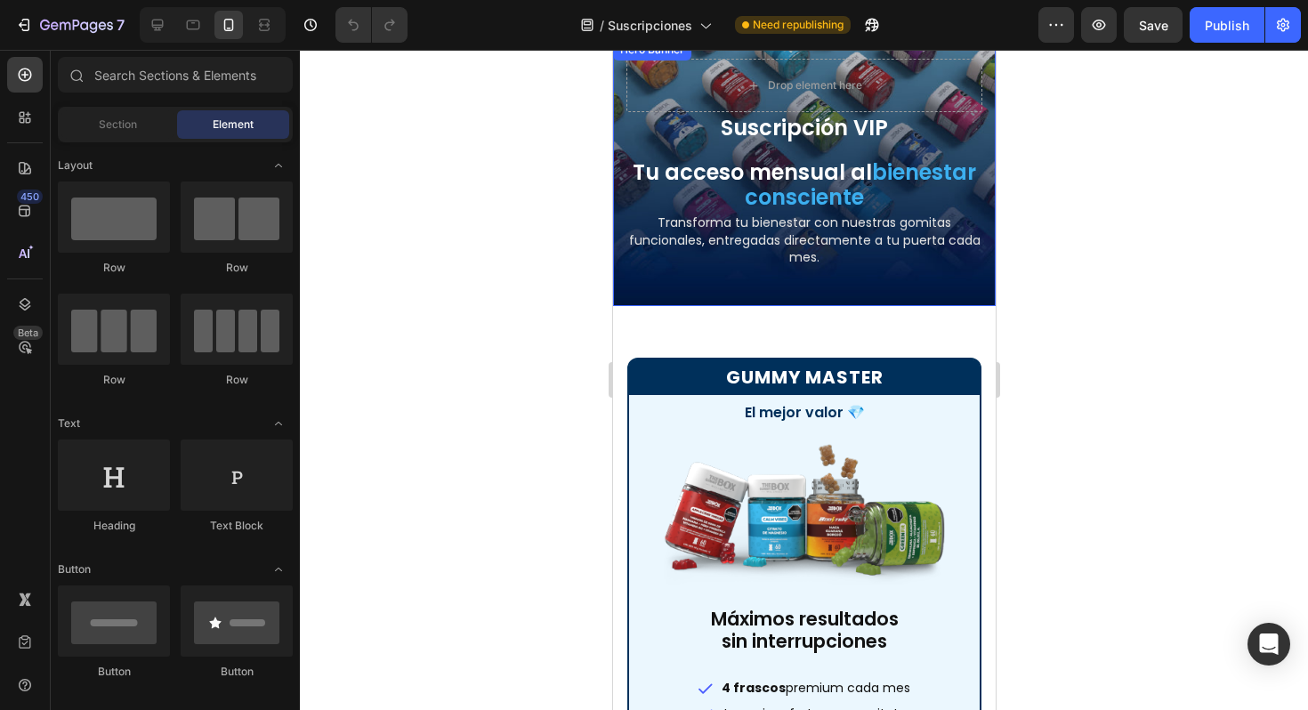
click at [789, 295] on div "Suscripción VIP Text Block Tu acceso mensual al bienestar consciente Heading Tr…" at bounding box center [803, 170] width 383 height 272
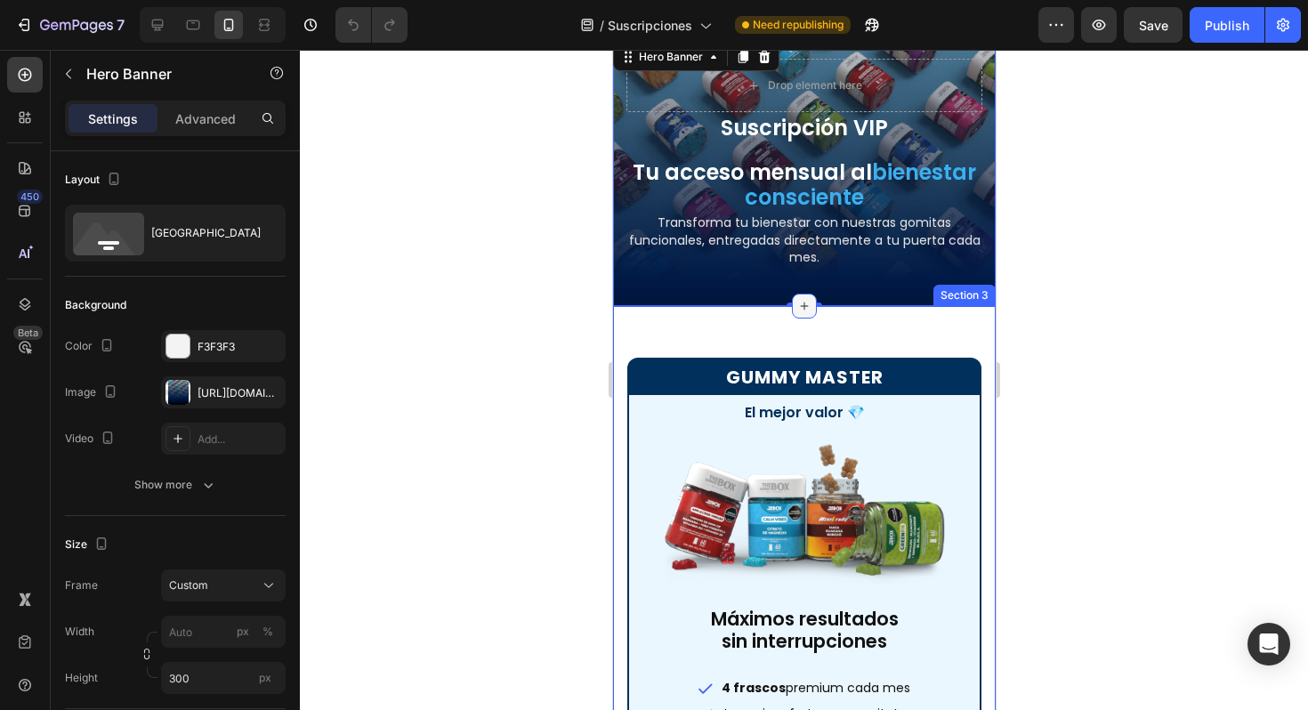
click at [810, 302] on icon at bounding box center [804, 306] width 14 height 14
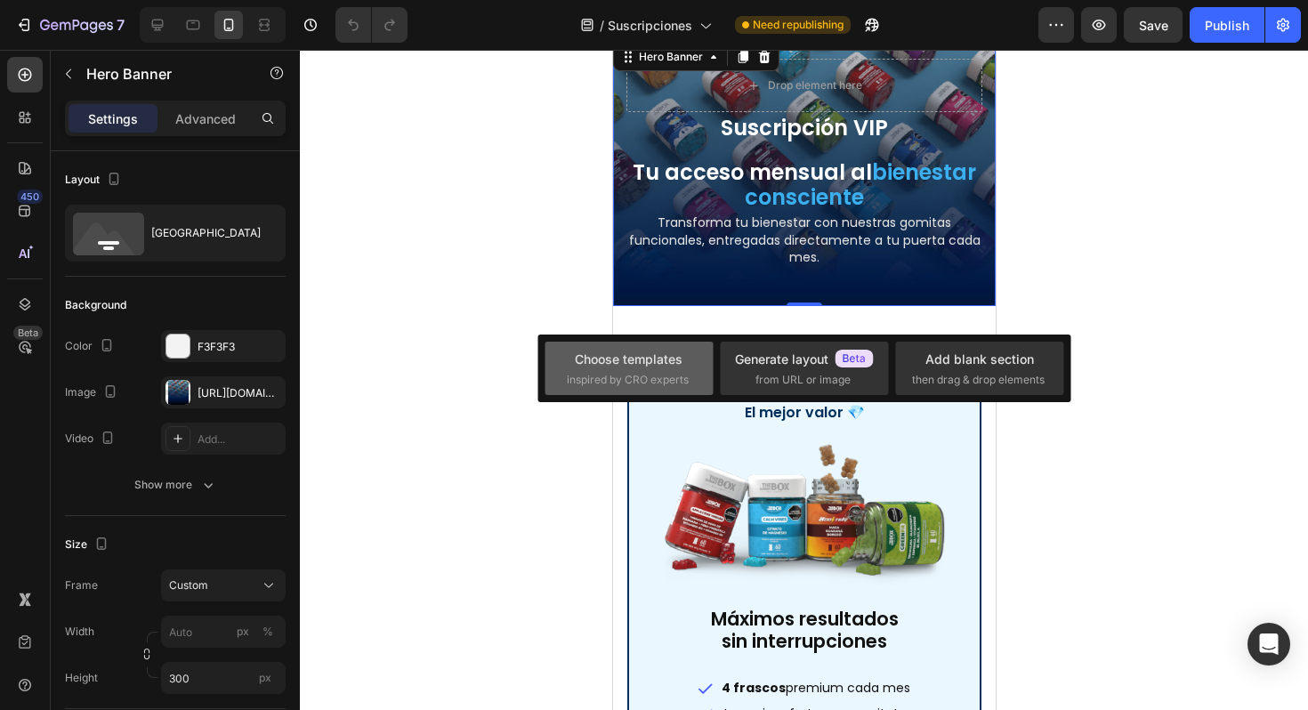
click at [664, 363] on div "Choose templates" at bounding box center [629, 359] width 108 height 19
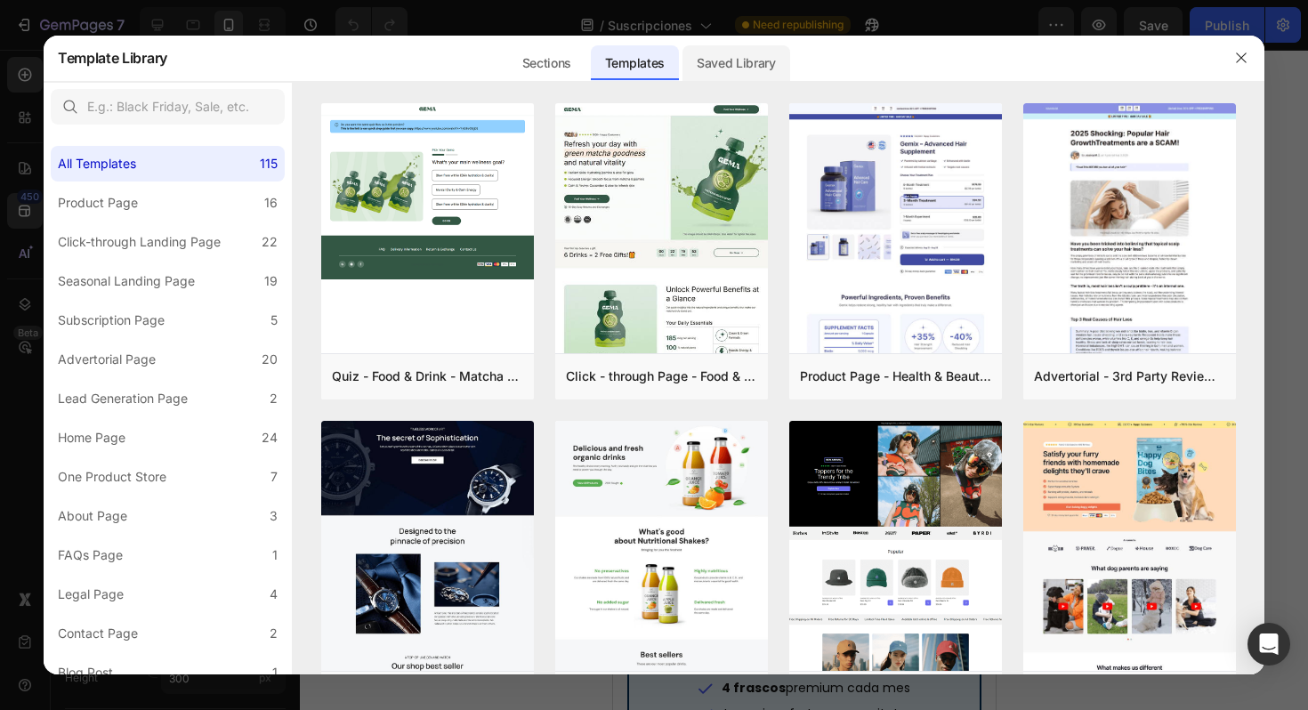
click at [751, 76] on div "Saved Library" at bounding box center [737, 63] width 108 height 36
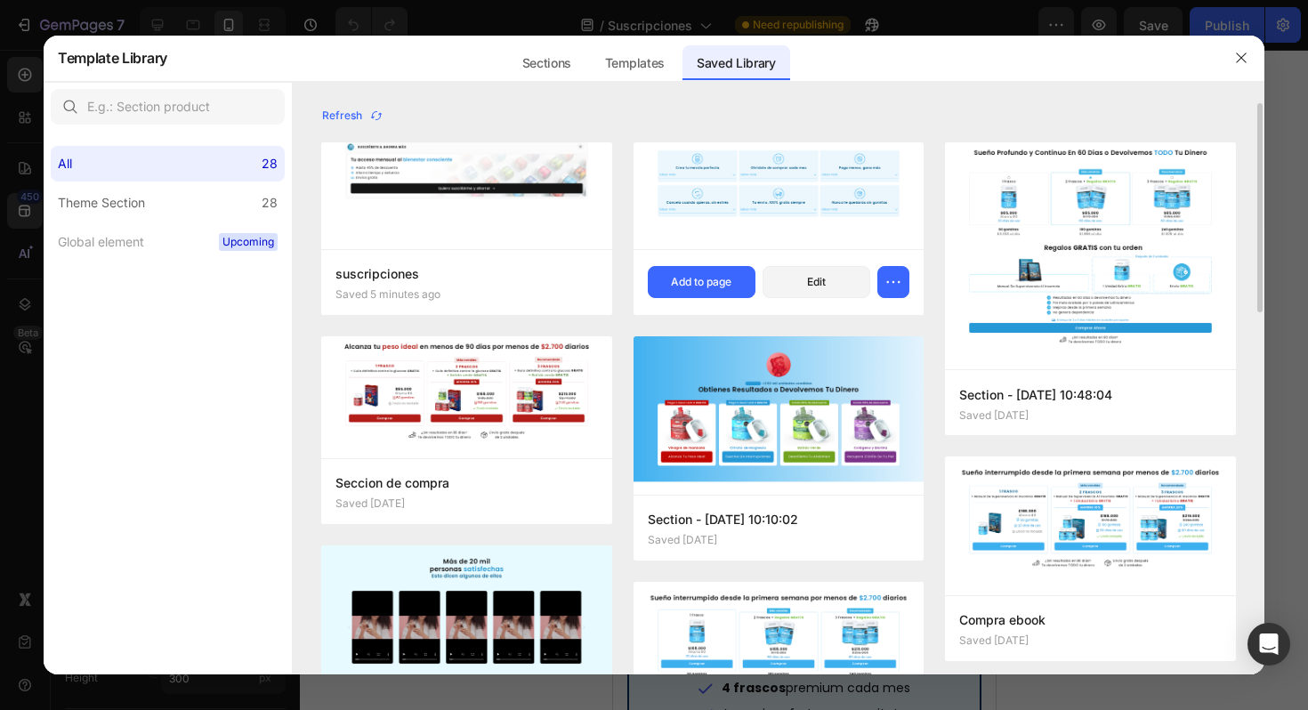
click at [684, 189] on img at bounding box center [779, 189] width 291 height 95
click at [707, 274] on div "Add to page" at bounding box center [701, 282] width 61 height 16
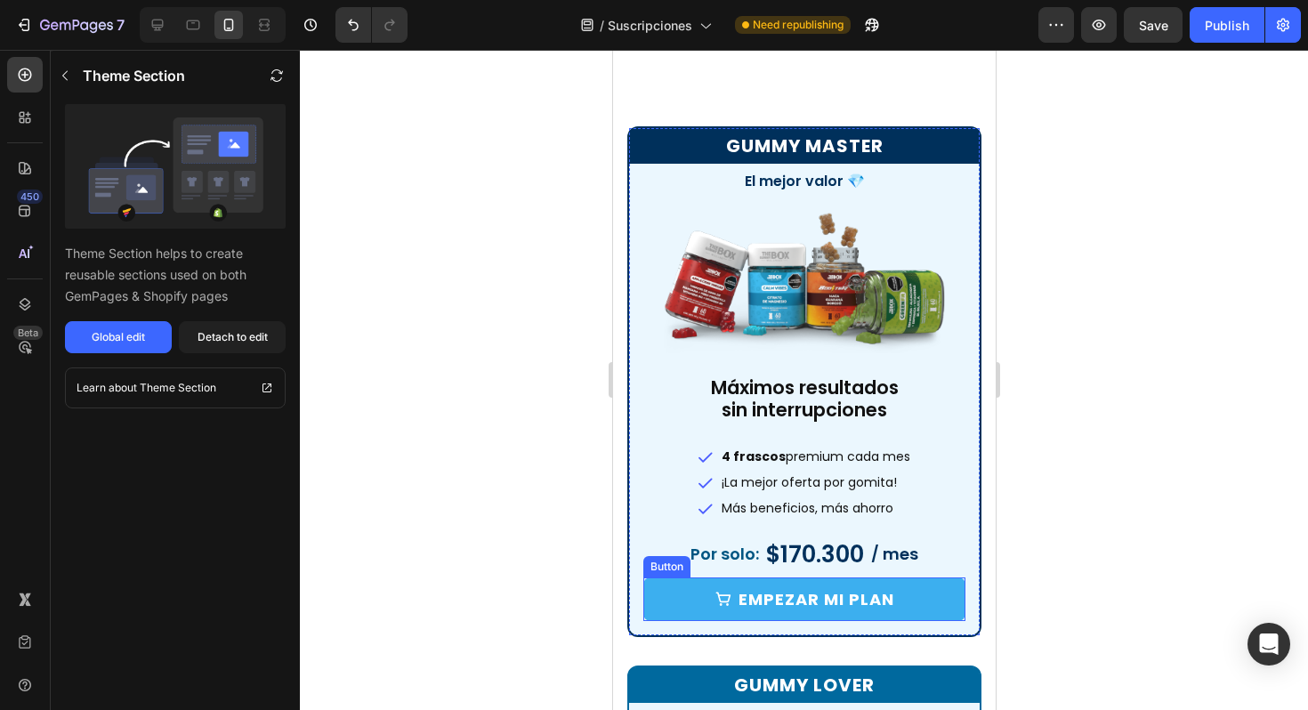
scroll to position [307, 0]
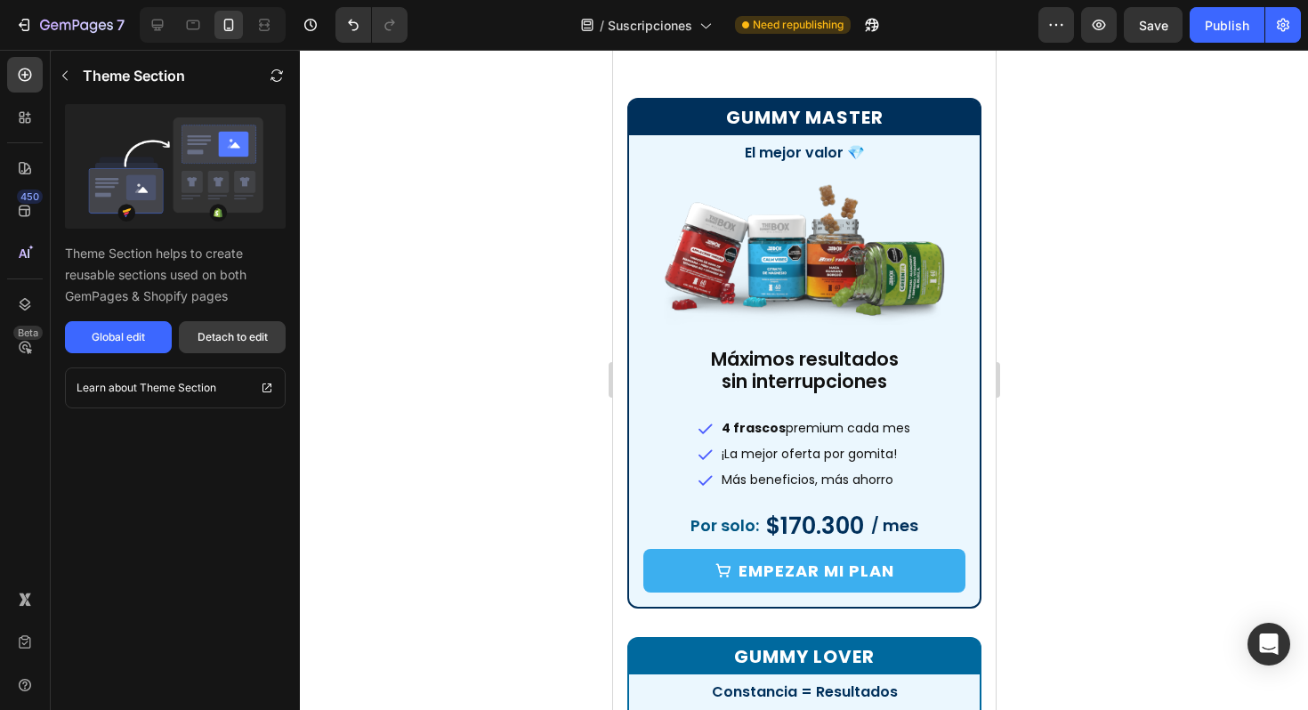
click at [239, 334] on div "Detach to edit" at bounding box center [233, 337] width 70 height 16
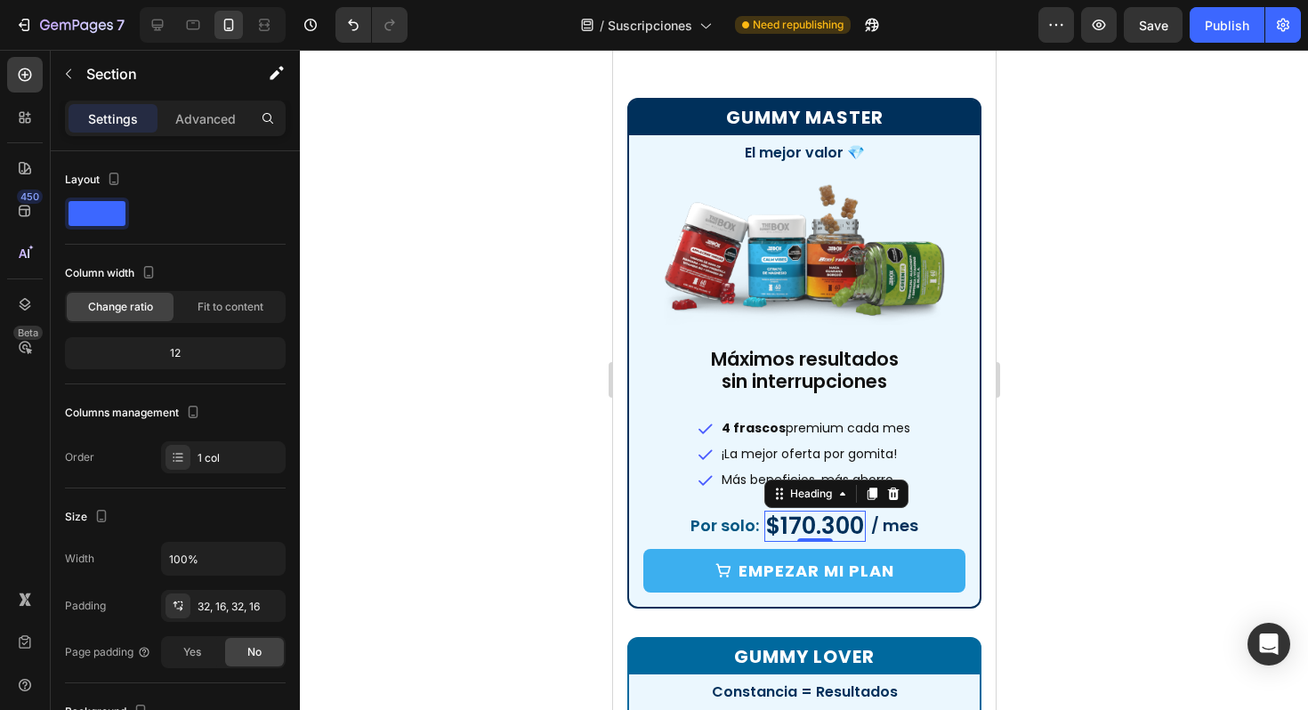
click at [814, 535] on h2 "$170.300" at bounding box center [814, 526] width 101 height 31
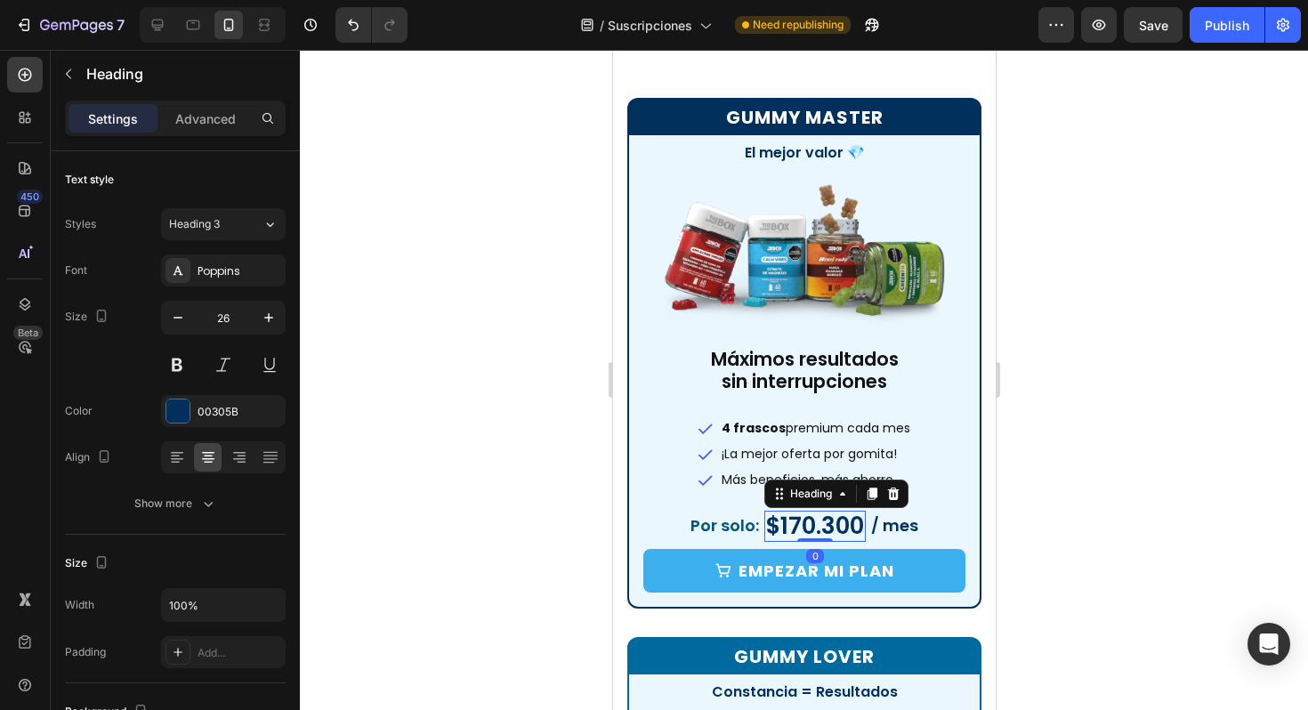
click at [798, 526] on h2 "$170.300" at bounding box center [814, 526] width 101 height 31
click at [798, 526] on p "$170.300" at bounding box center [814, 527] width 98 height 28
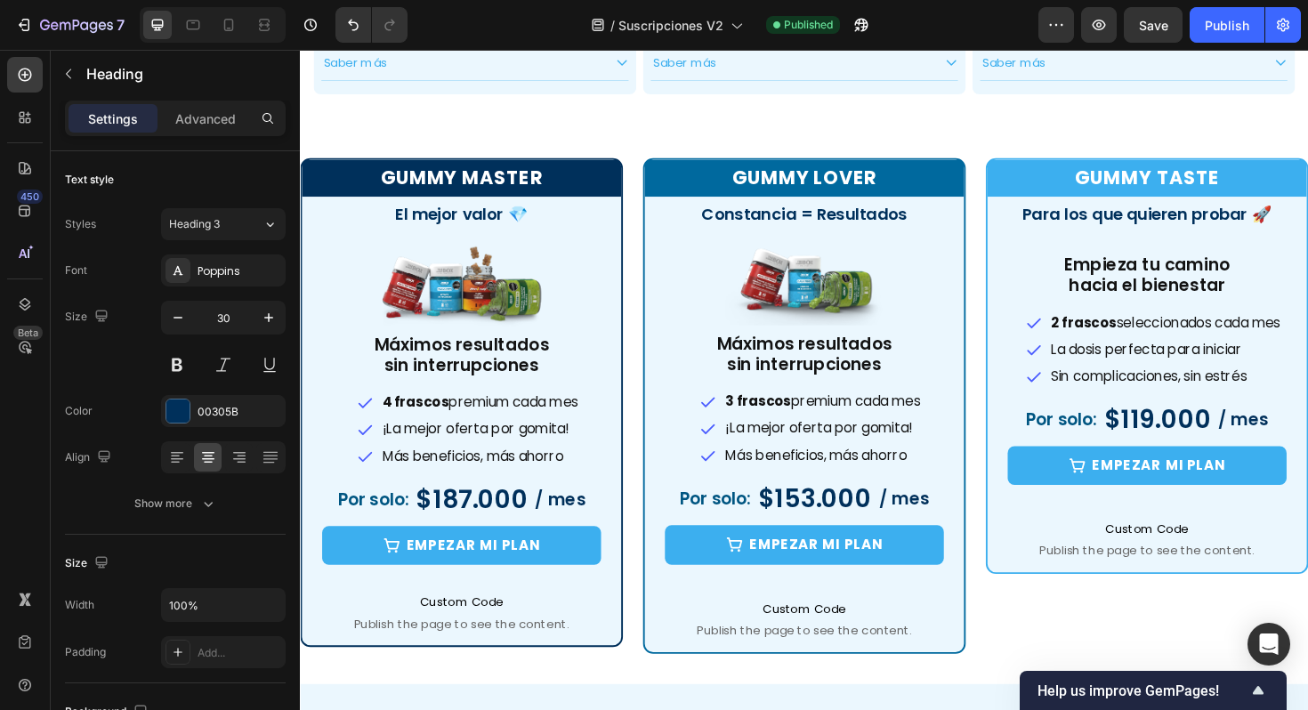
scroll to position [853, 0]
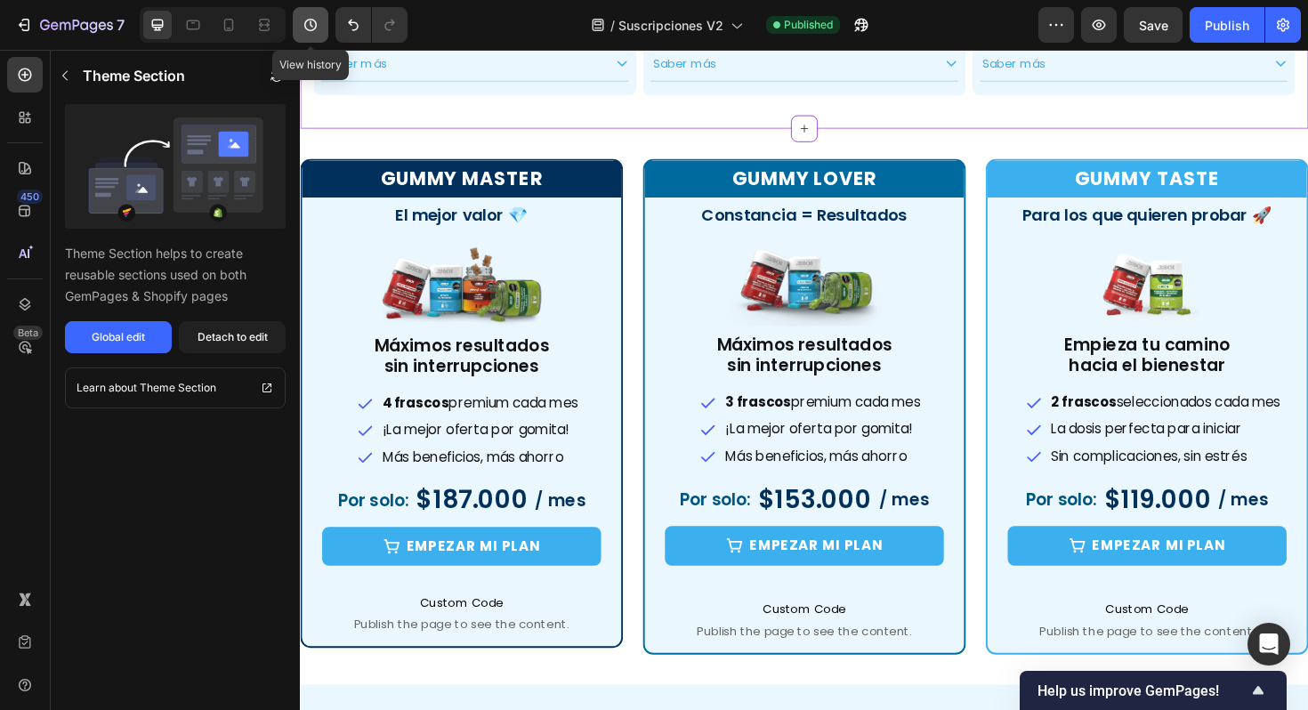
click at [307, 24] on icon "button" at bounding box center [311, 25] width 18 height 18
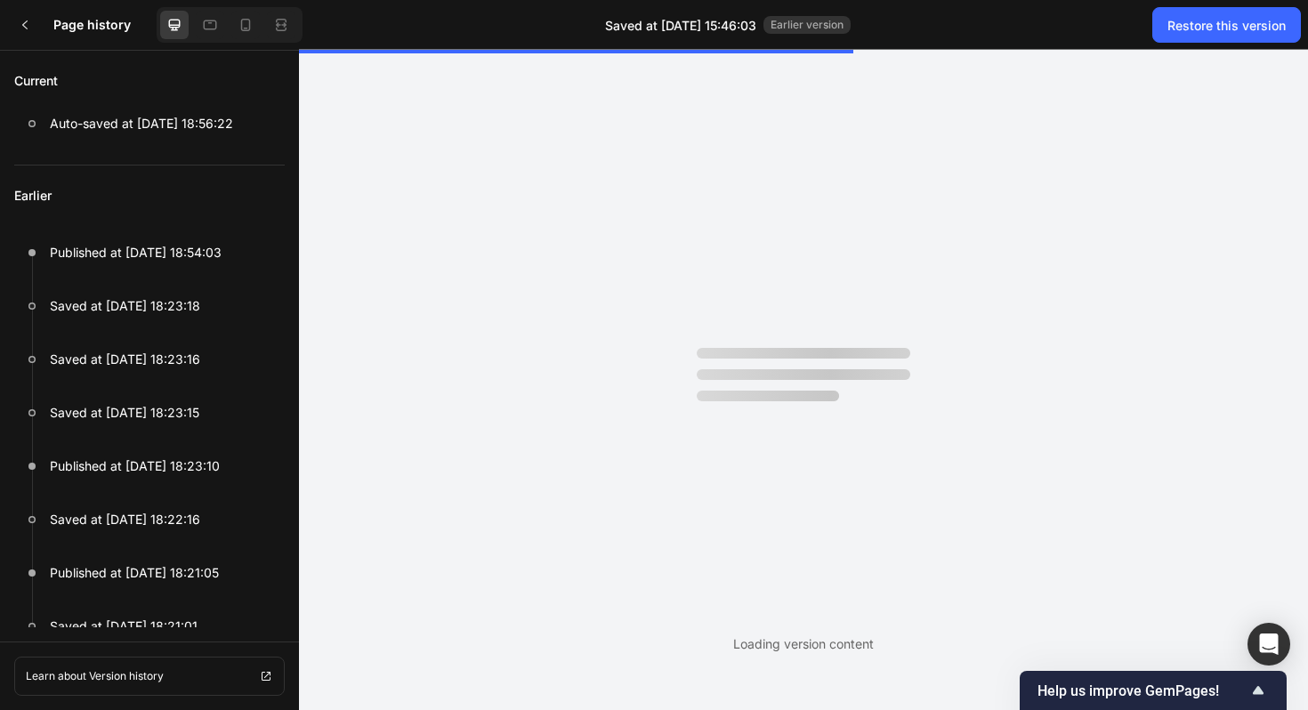
scroll to position [0, 0]
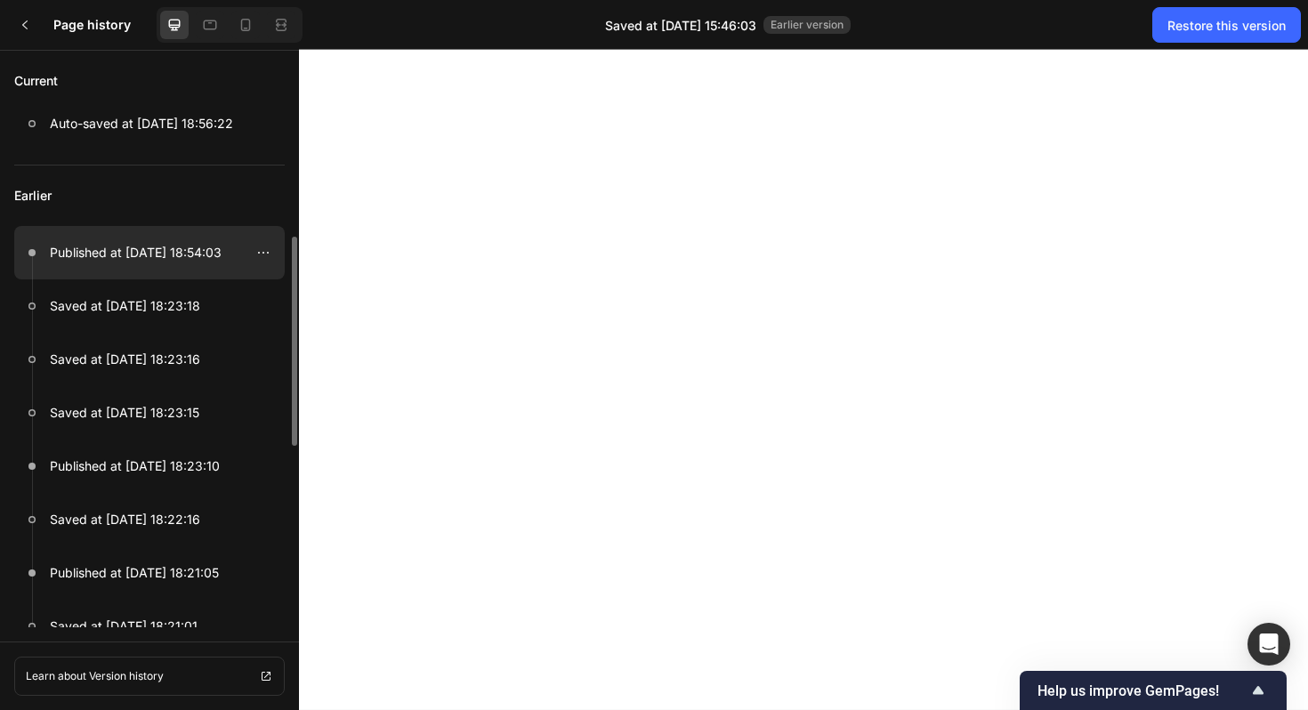
click at [114, 257] on p "Published at [DATE] 18:54:03" at bounding box center [136, 252] width 172 height 21
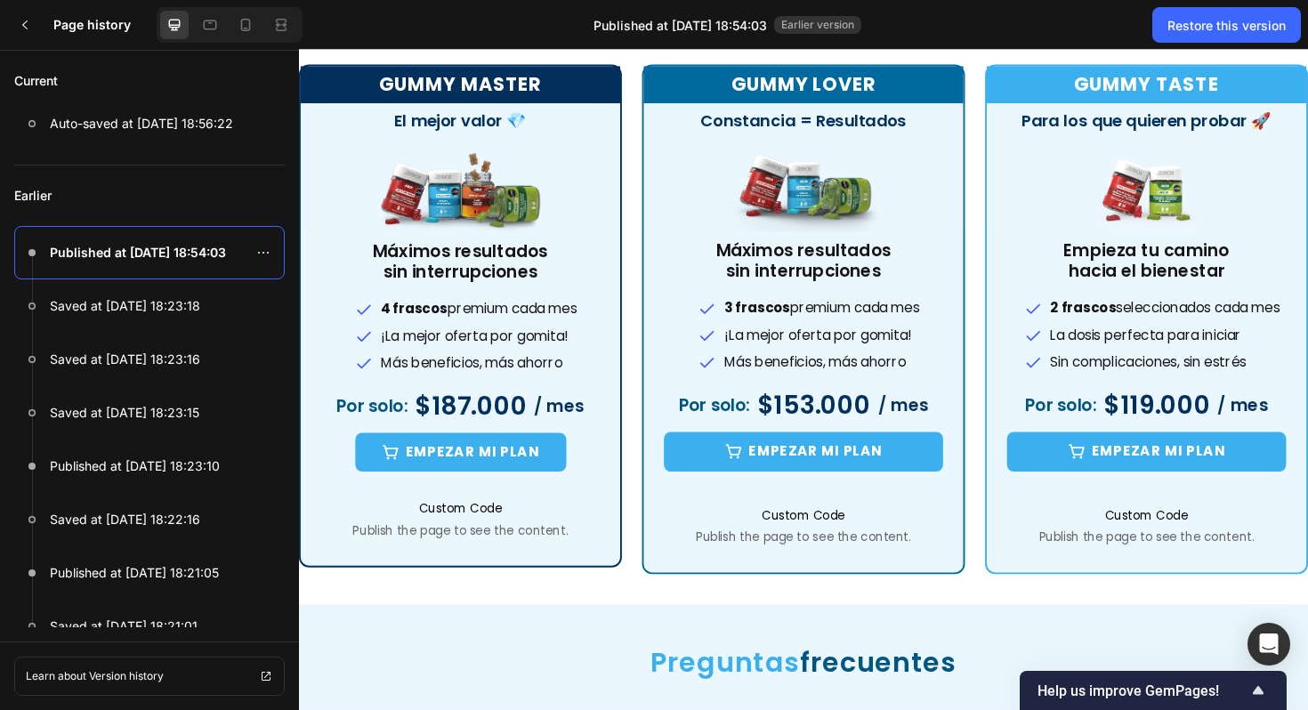
scroll to position [919, 0]
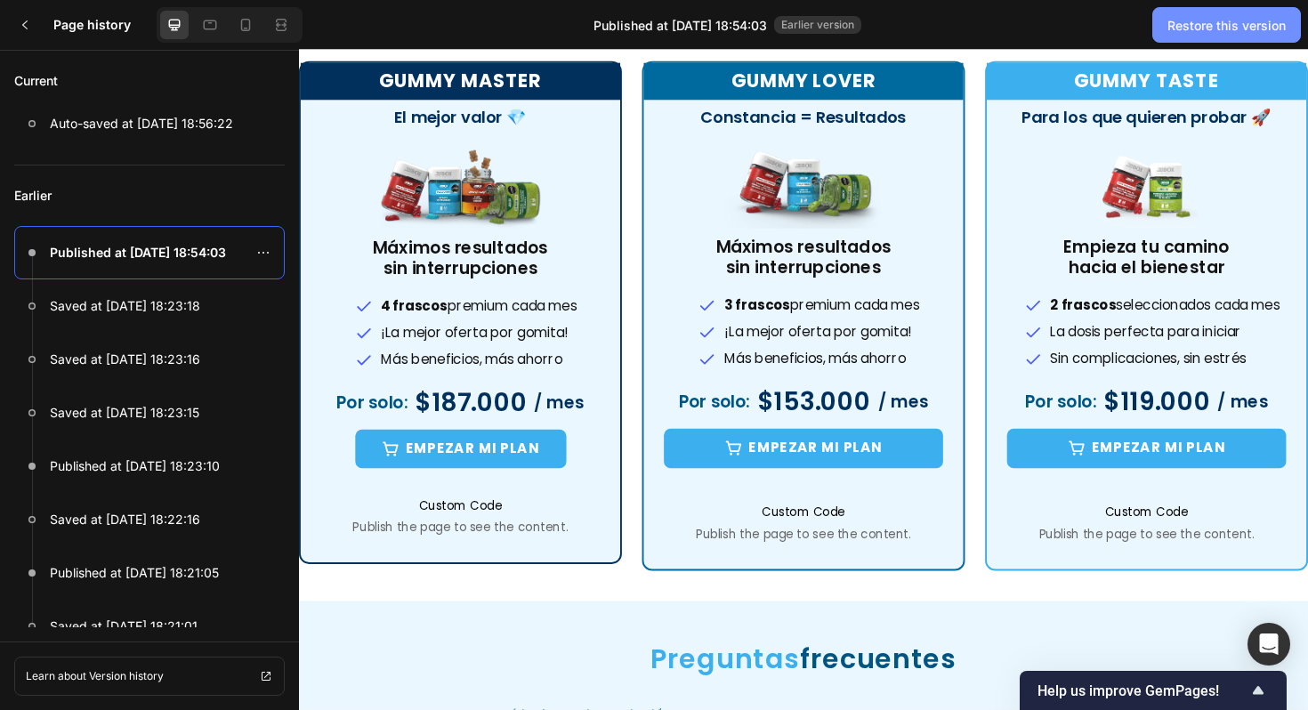
click at [1186, 33] on div "Restore this version" at bounding box center [1227, 25] width 118 height 19
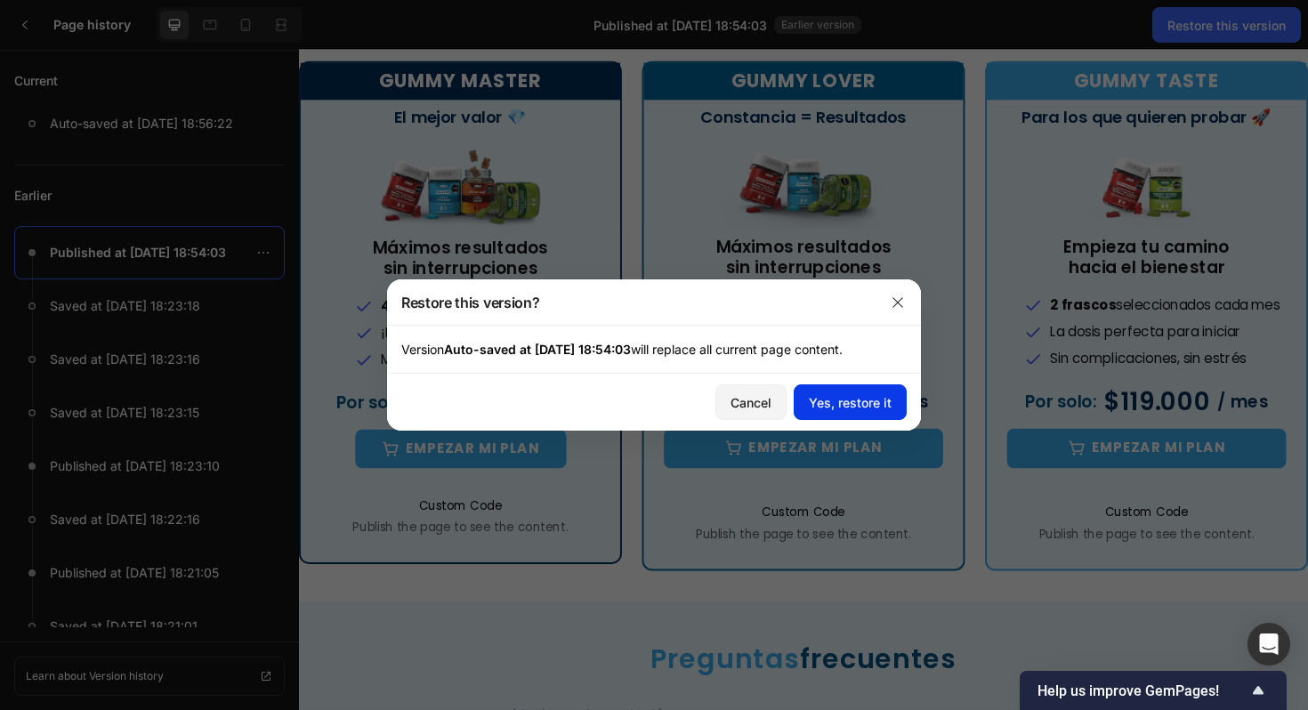
click at [878, 409] on div "Yes, restore it" at bounding box center [850, 402] width 83 height 19
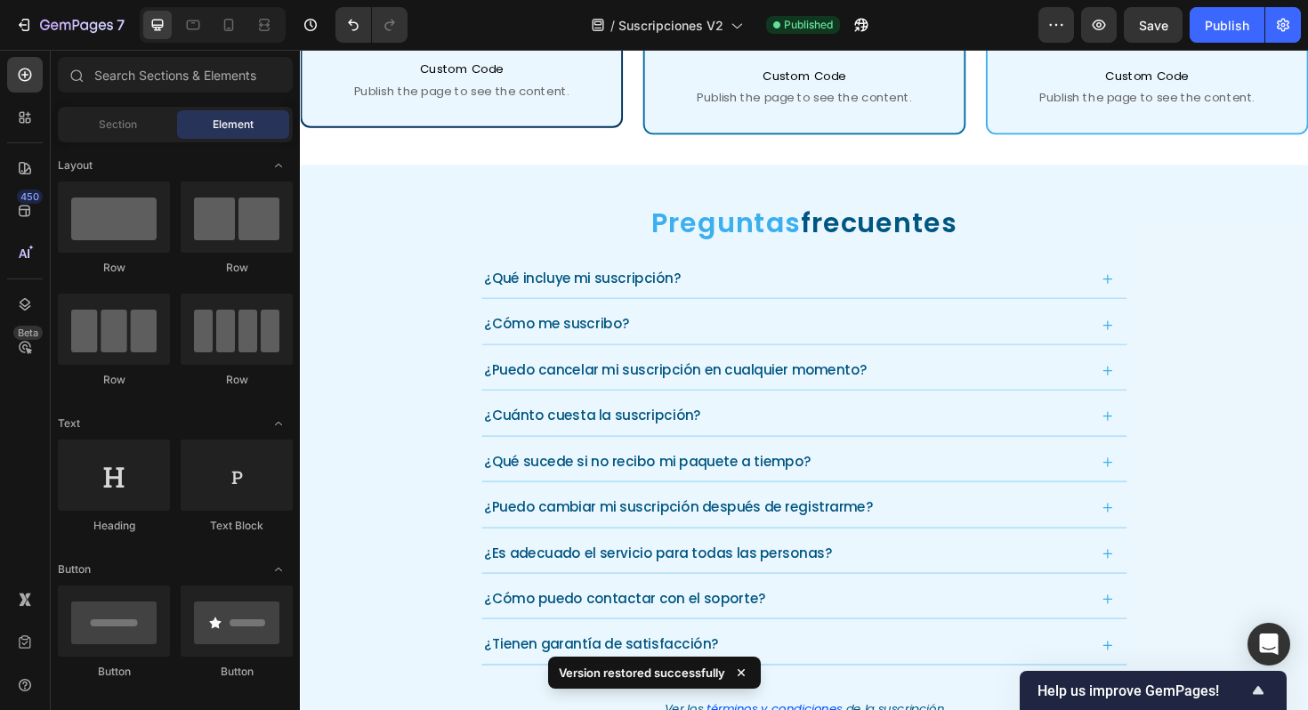
scroll to position [1428, 0]
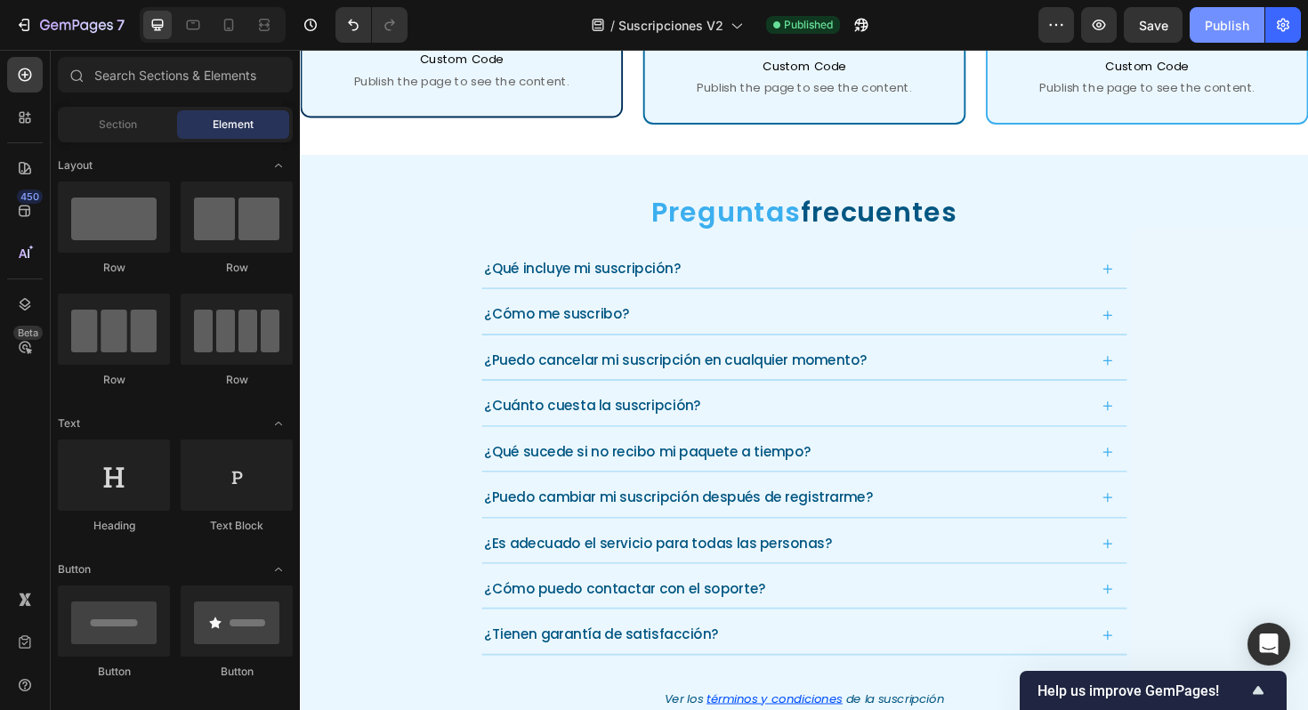
click at [1208, 16] on div "Publish" at bounding box center [1227, 25] width 44 height 19
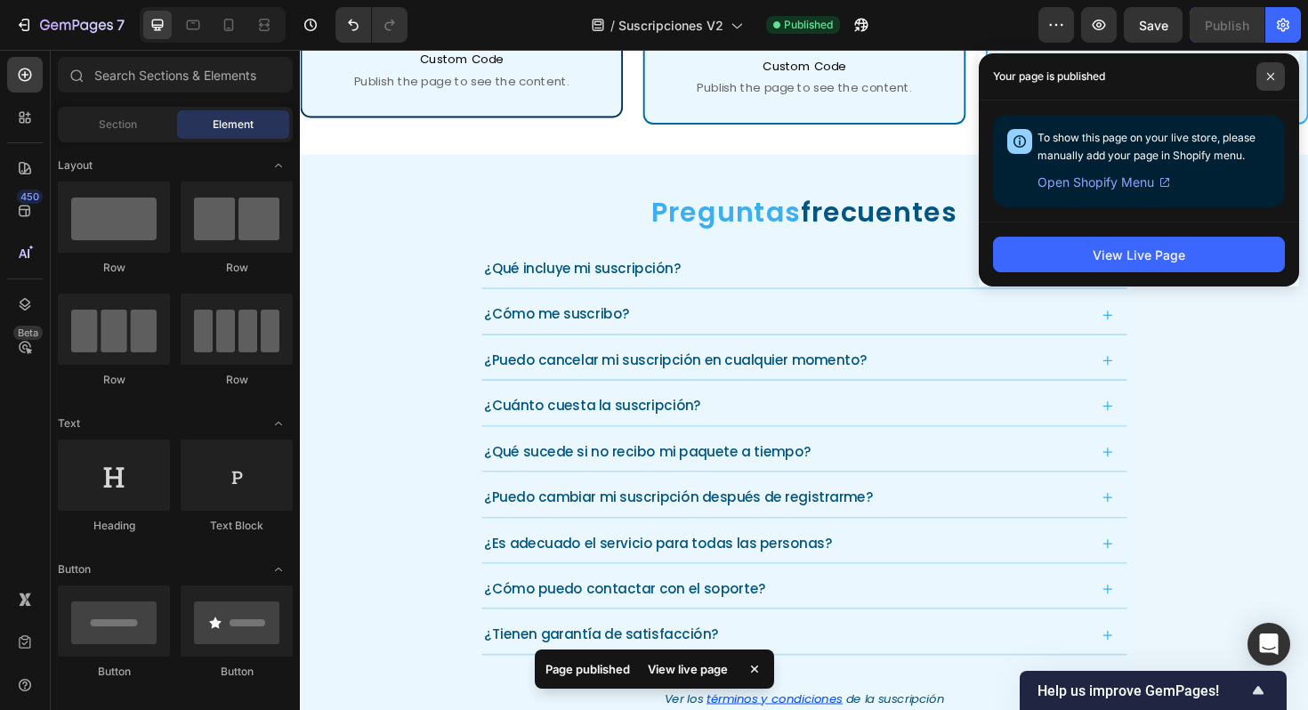
click at [1266, 85] on span at bounding box center [1271, 76] width 28 height 28
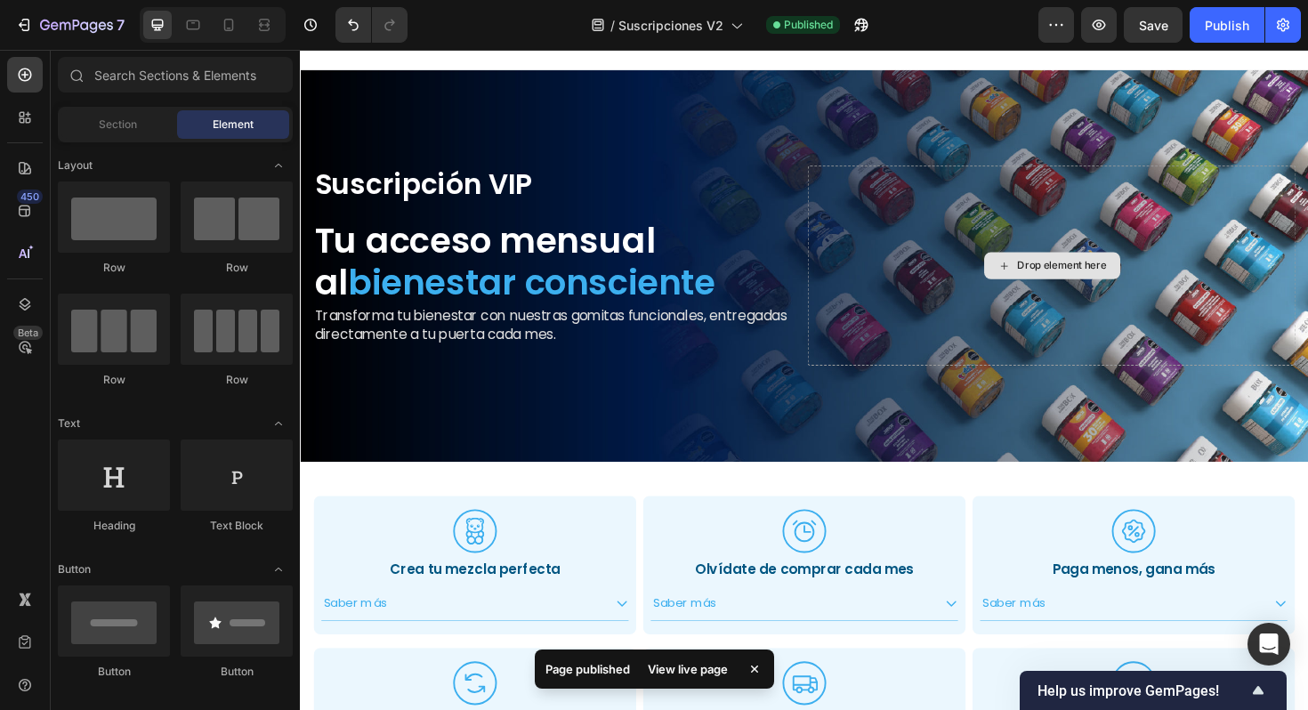
scroll to position [103, 0]
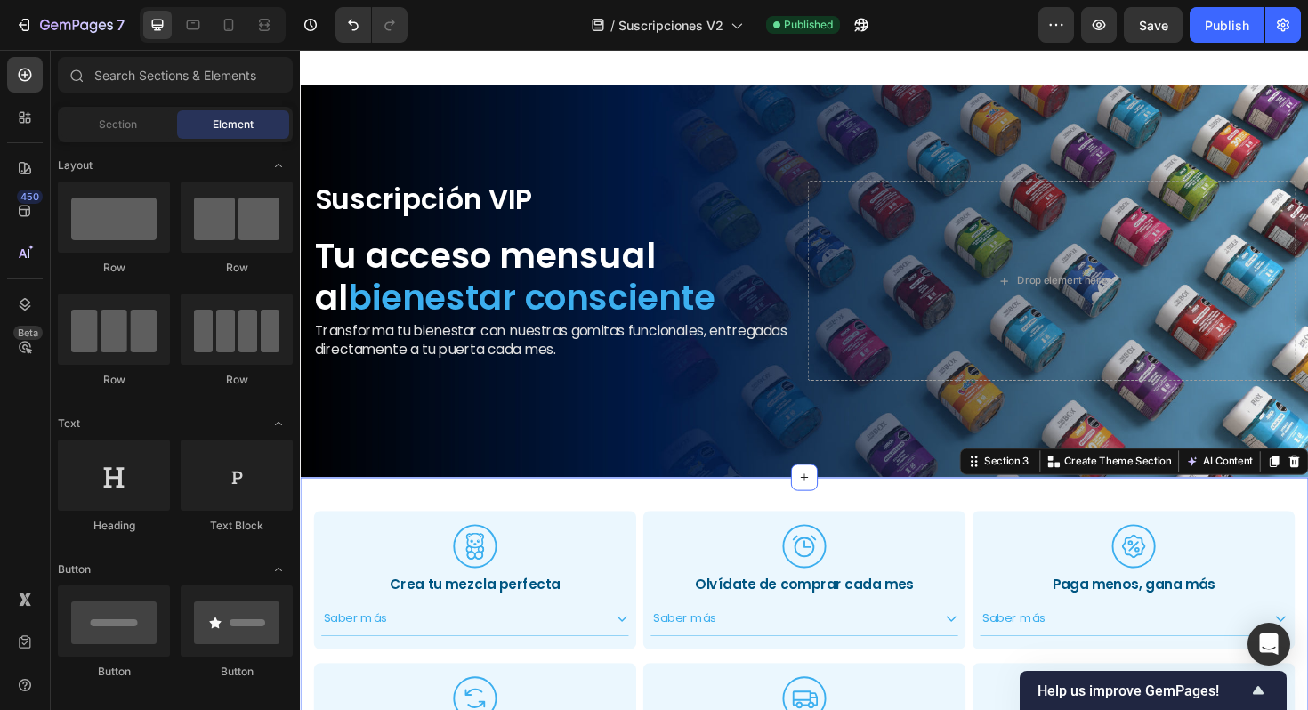
click at [612, 515] on div ".id551103153651582150 .cls-1 { fill: #3cafef; stroke-width: 0px; } Icon Crea tu…" at bounding box center [834, 693] width 1068 height 381
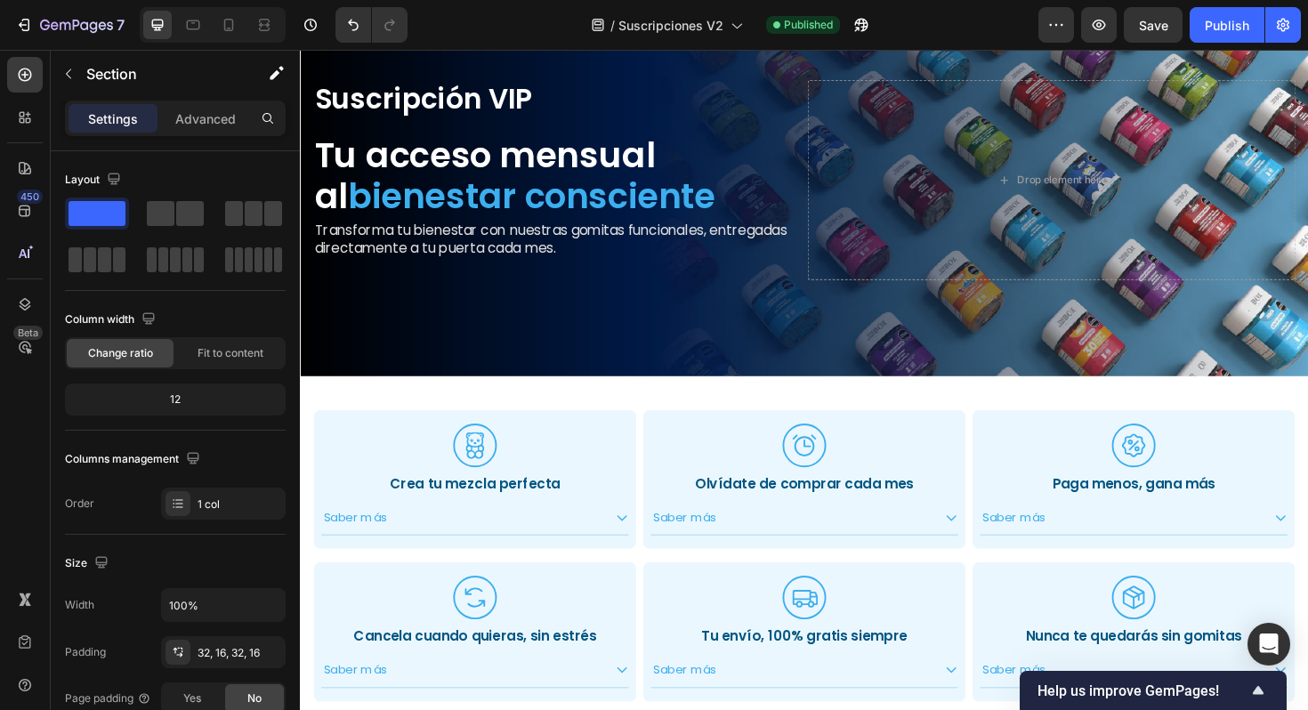
scroll to position [247, 0]
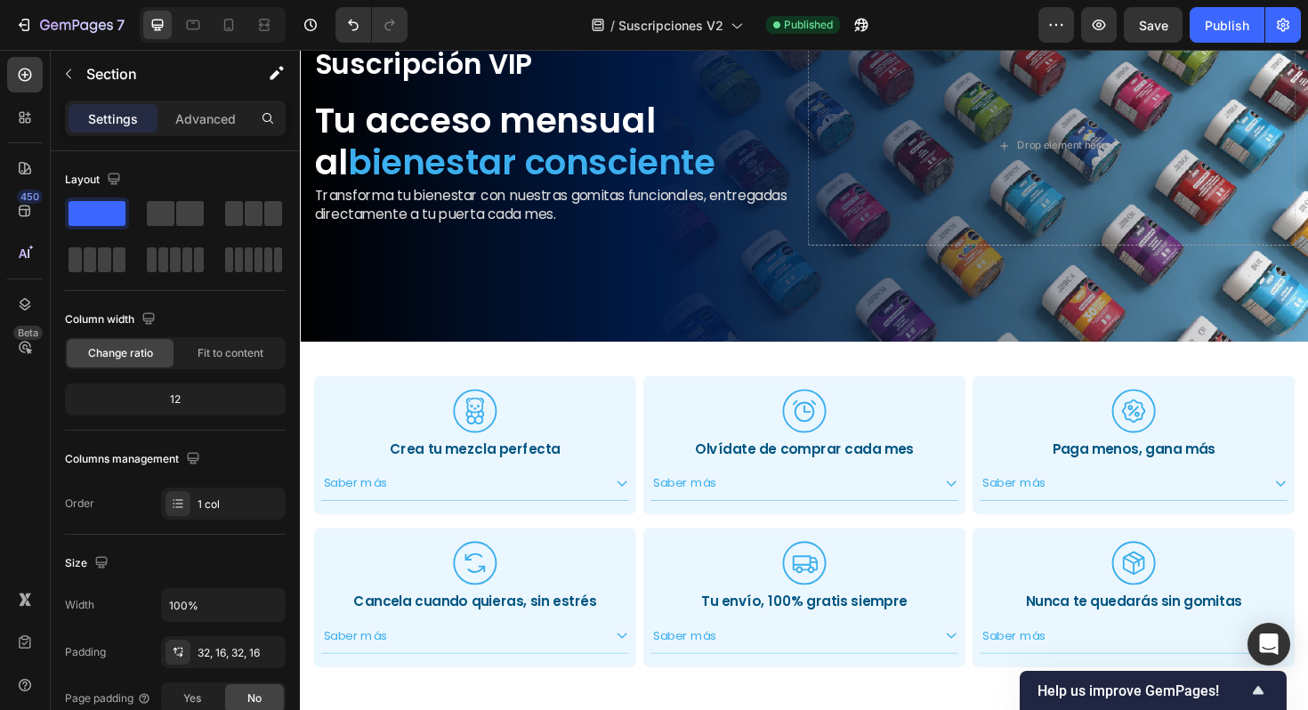
click at [775, 383] on div ".id551103153651582150 .cls-1 { fill: #3cafef; stroke-width: 0px; } Icon Crea tu…" at bounding box center [834, 550] width 1068 height 381
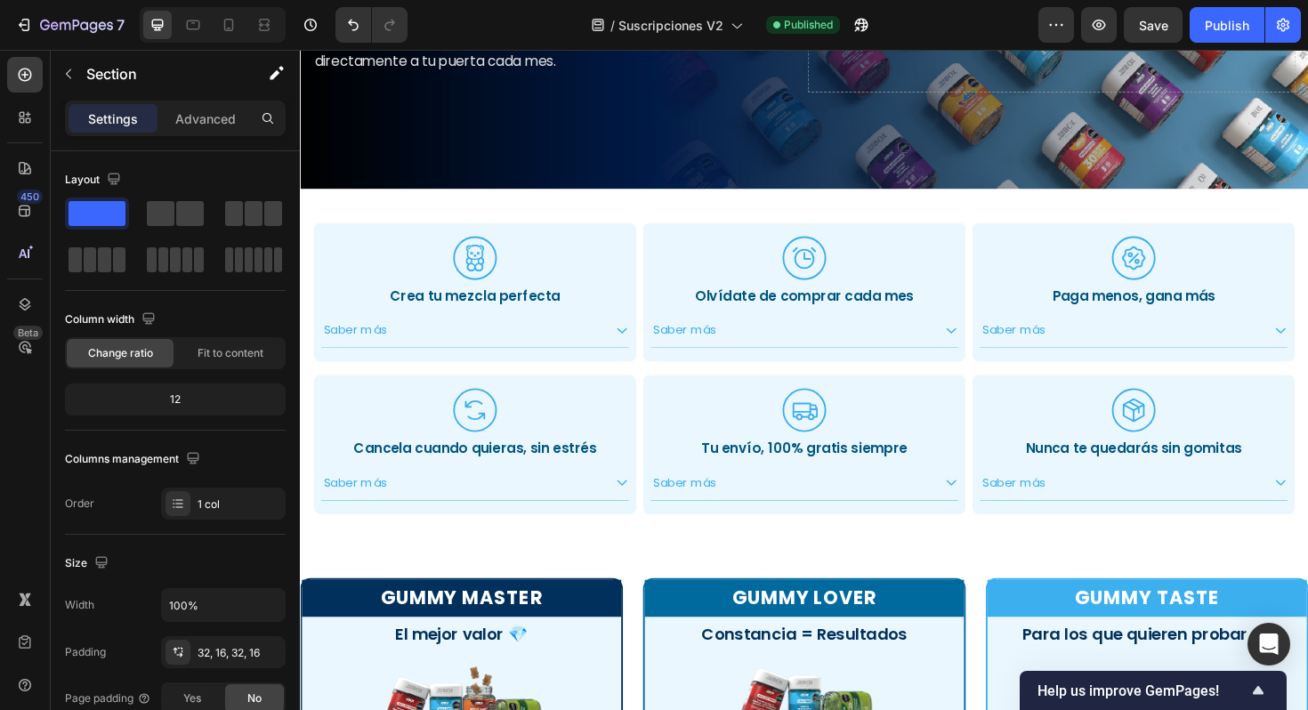
scroll to position [409, 0]
